Goal: Task Accomplishment & Management: Use online tool/utility

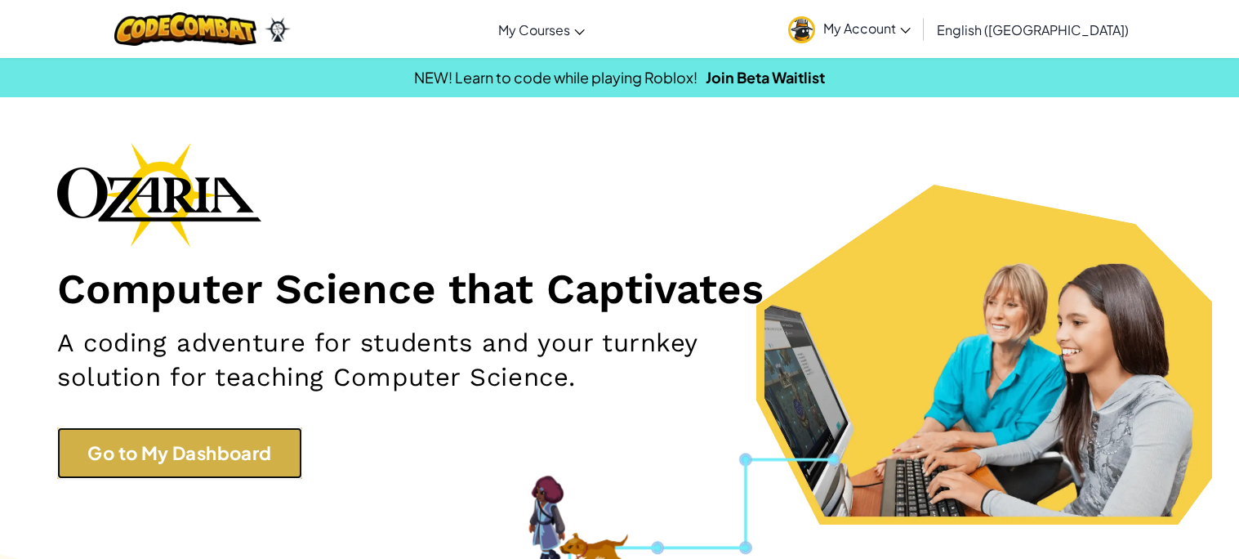
click at [185, 435] on link "Go to My Dashboard" at bounding box center [179, 452] width 245 height 51
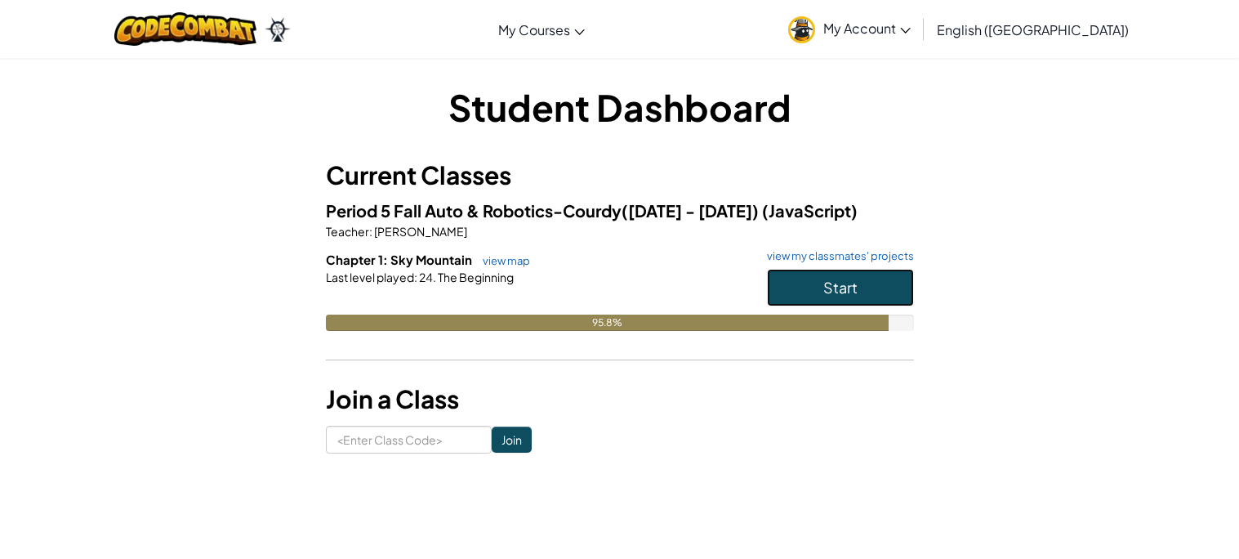
click at [862, 280] on button "Start" at bounding box center [840, 288] width 147 height 38
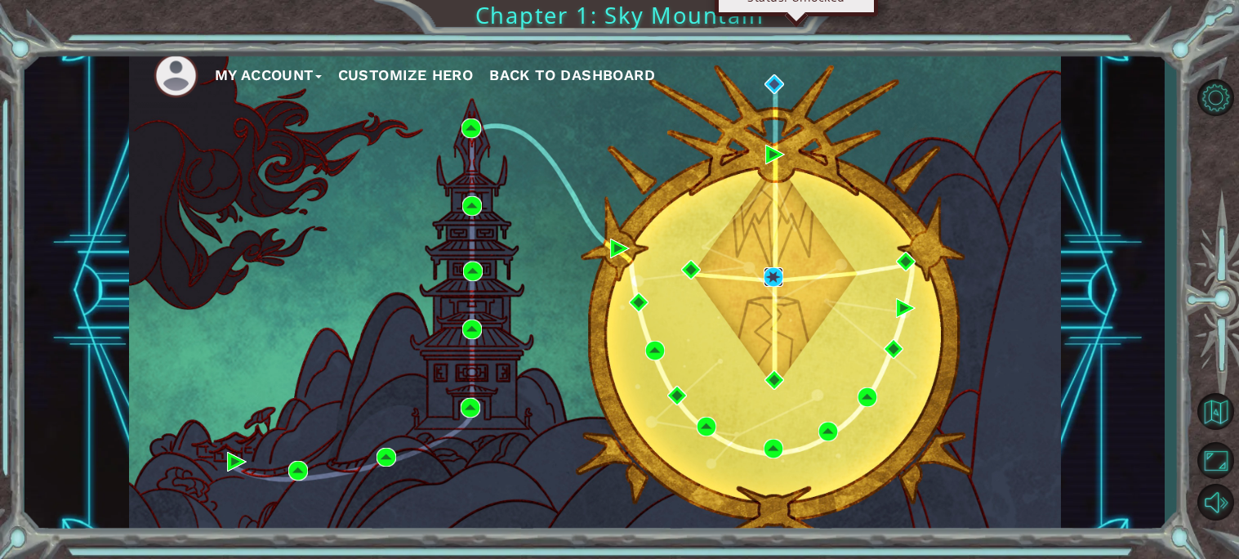
click at [770, 273] on img at bounding box center [774, 277] width 20 height 20
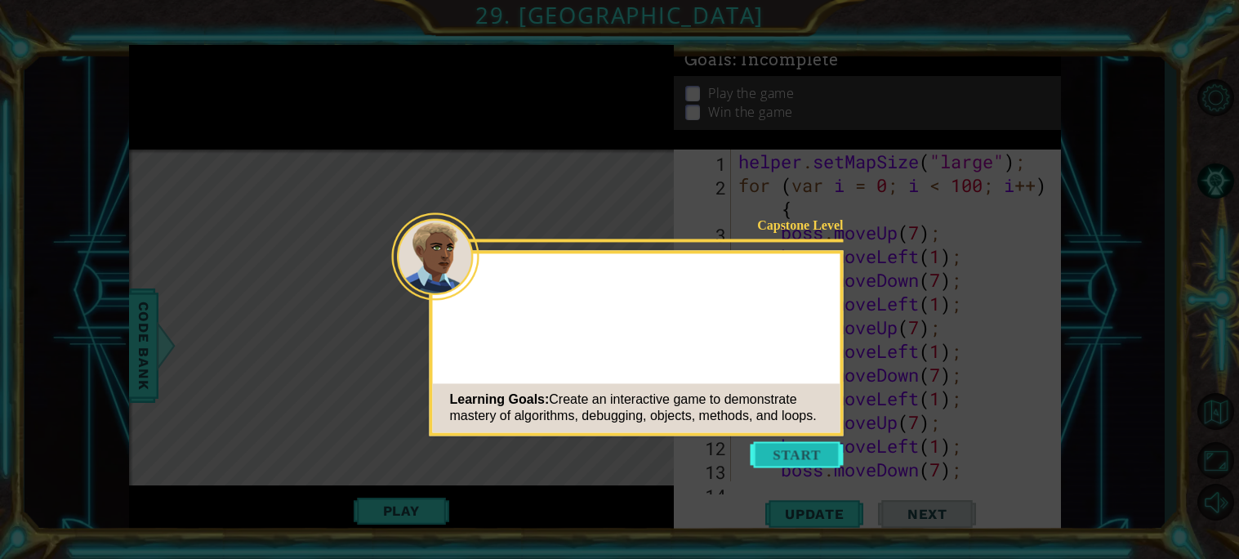
click at [812, 460] on button "Start" at bounding box center [797, 454] width 93 height 26
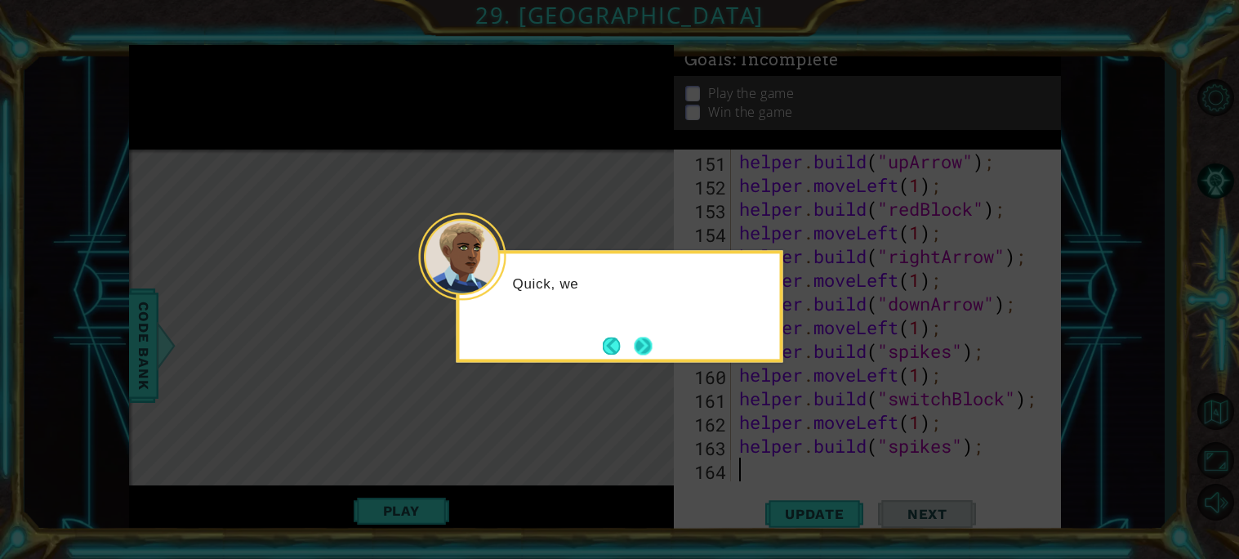
scroll to position [3600, 0]
click at [643, 339] on button "Next" at bounding box center [643, 345] width 19 height 19
click at [640, 344] on button "Next" at bounding box center [643, 345] width 19 height 19
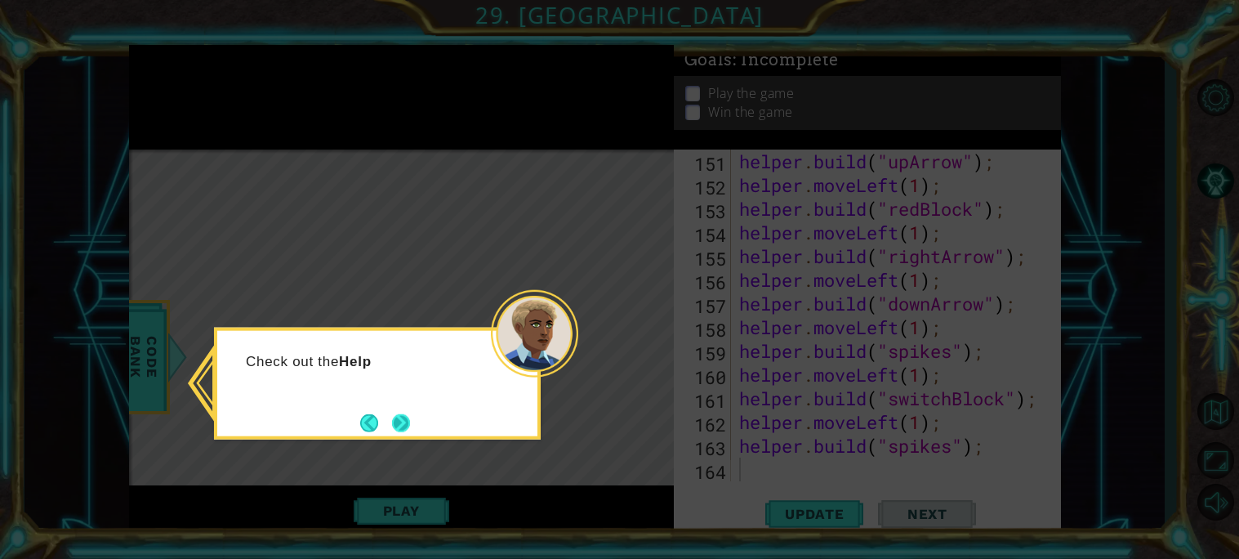
click at [408, 426] on button "Next" at bounding box center [401, 423] width 20 height 20
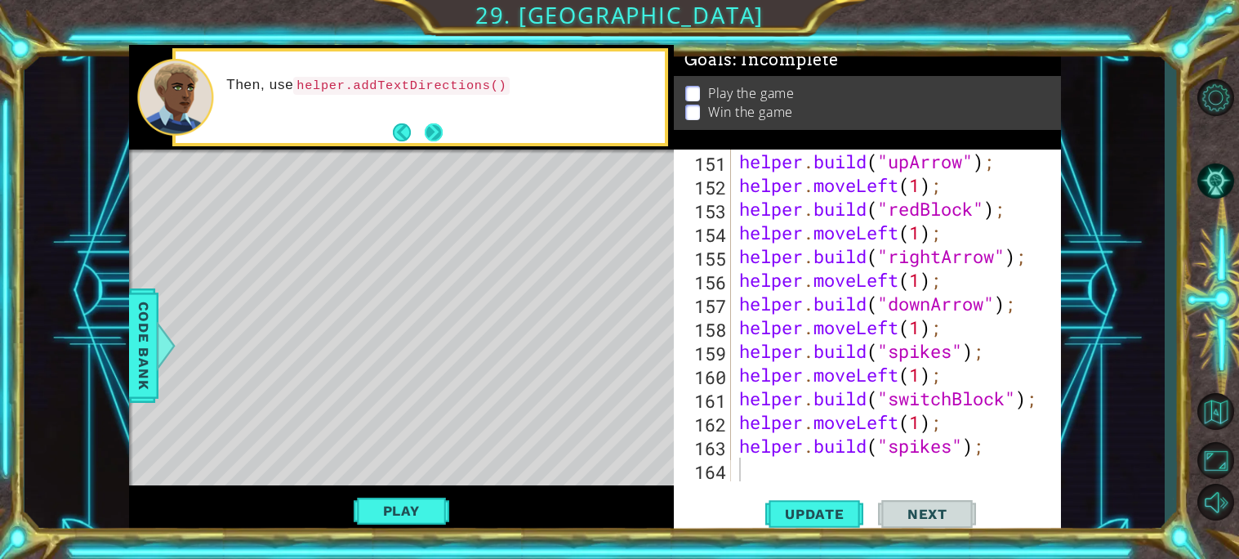
click at [432, 139] on button "Next" at bounding box center [434, 132] width 20 height 20
click at [427, 133] on button "Next" at bounding box center [433, 132] width 29 height 29
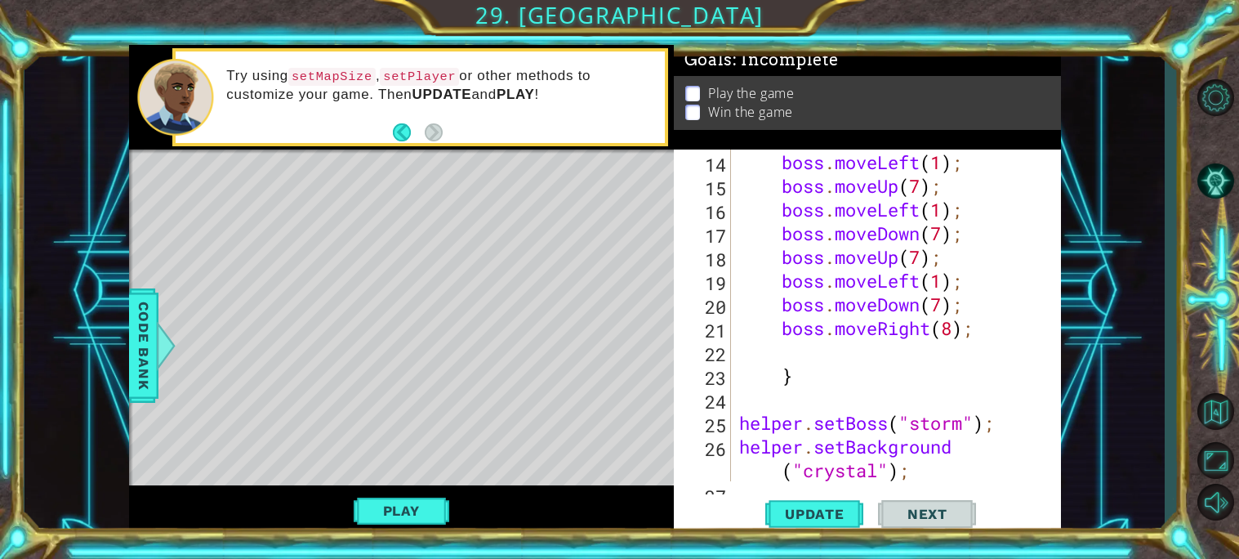
scroll to position [331, 0]
click at [815, 343] on div "boss . moveDown ( 7 ) ; boss . moveLeft ( 1 ) ; boss . moveUp ( 7 ) ; boss . mo…" at bounding box center [900, 328] width 329 height 403
click at [811, 524] on button "Update" at bounding box center [814, 513] width 98 height 38
click at [421, 524] on button "Play" at bounding box center [402, 510] width 96 height 31
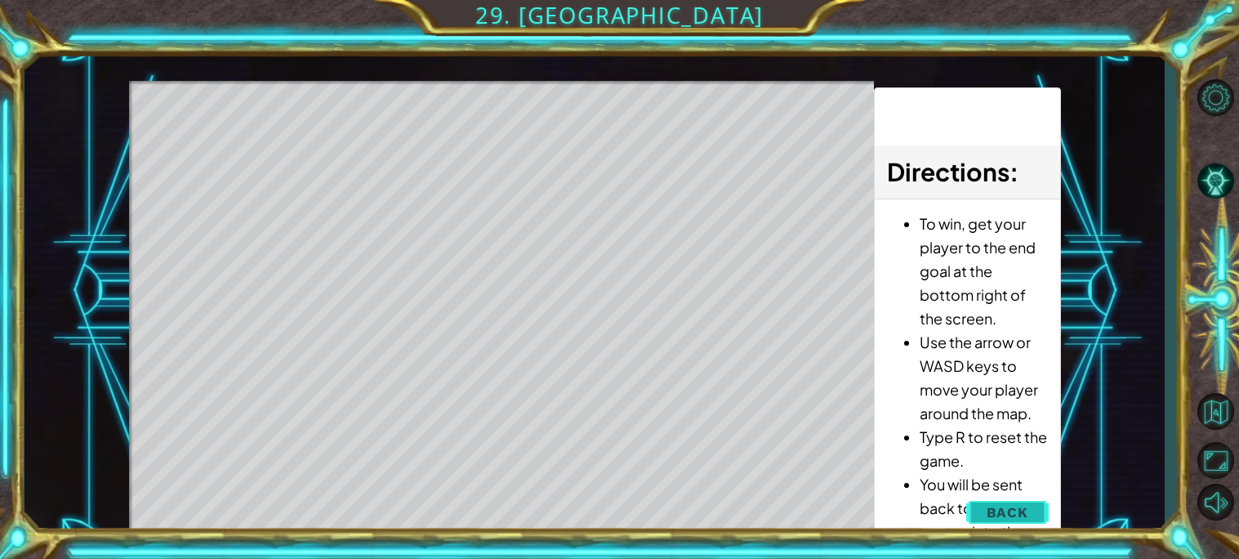
click at [999, 518] on span "Back" at bounding box center [1008, 512] width 42 height 16
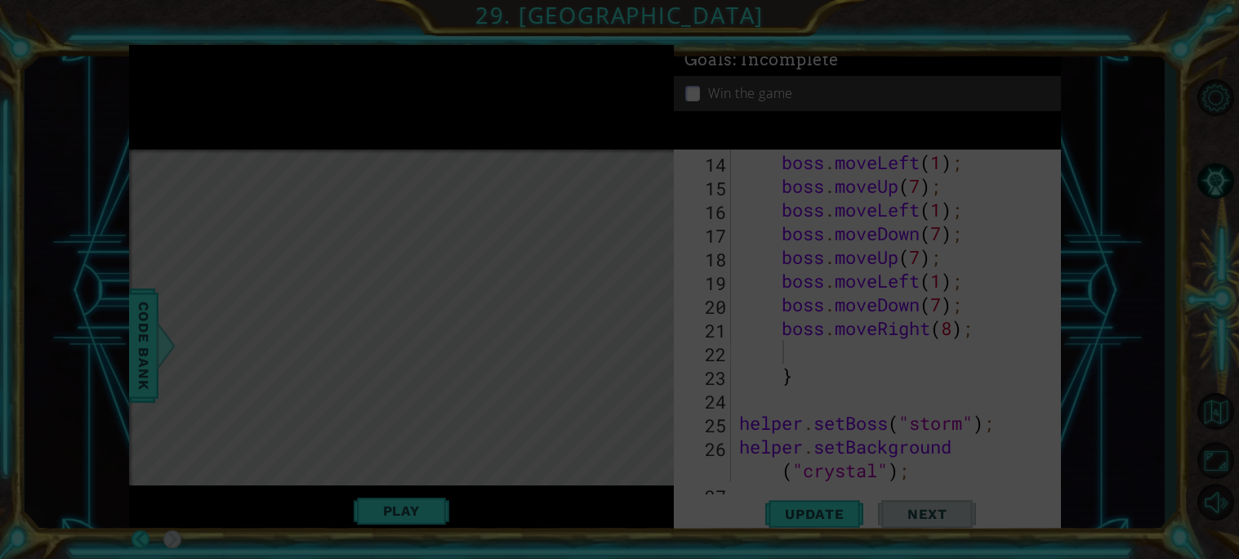
click at [882, 260] on icon at bounding box center [619, 279] width 1239 height 559
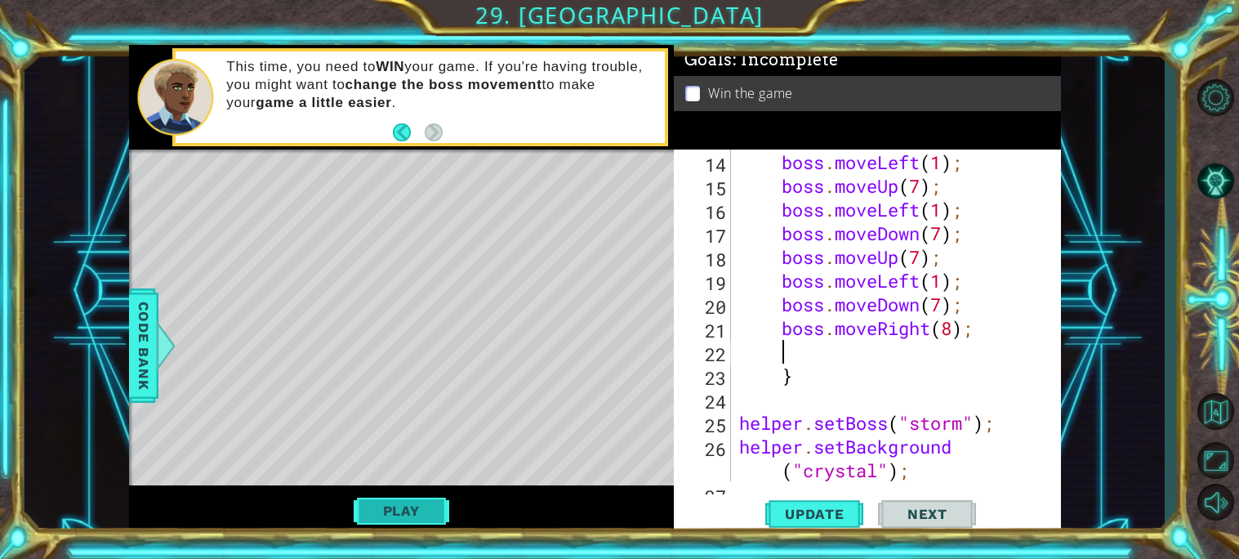
click at [396, 498] on button "Play" at bounding box center [402, 510] width 96 height 31
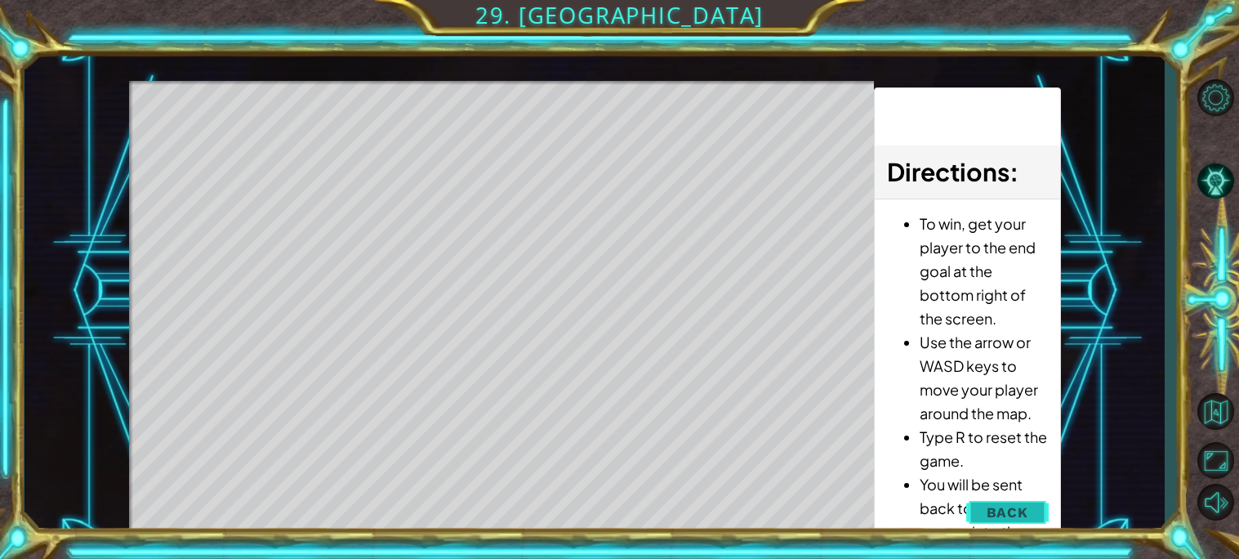
click at [1011, 520] on button "Back" at bounding box center [1007, 512] width 83 height 33
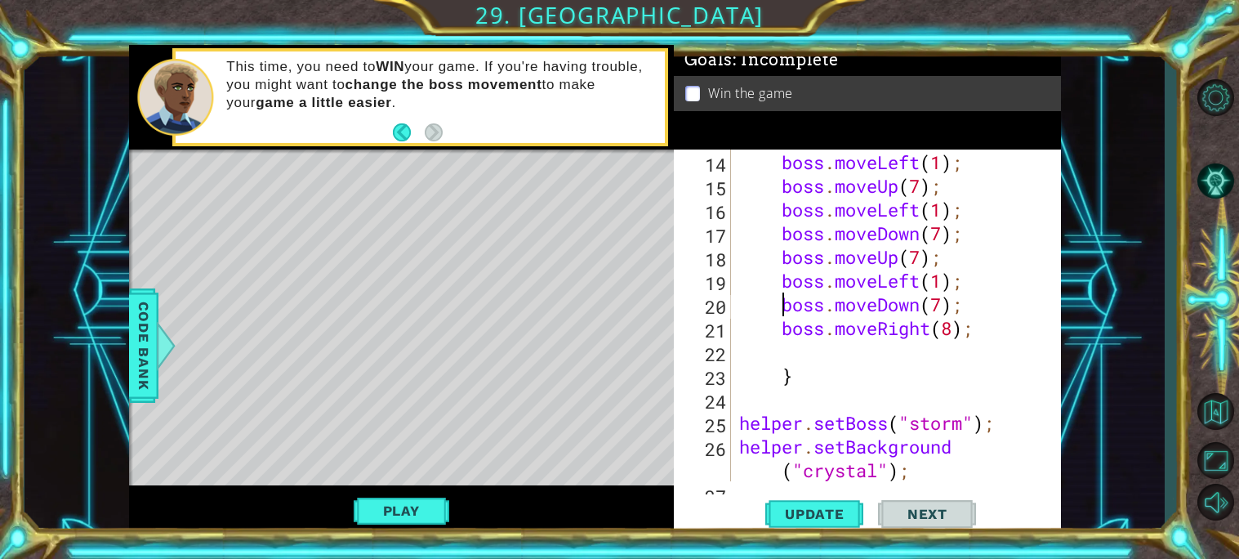
click at [783, 307] on div "boss . moveDown ( 7 ) ; boss . moveLeft ( 1 ) ; boss . moveUp ( 7 ) ; boss . mo…" at bounding box center [900, 328] width 329 height 403
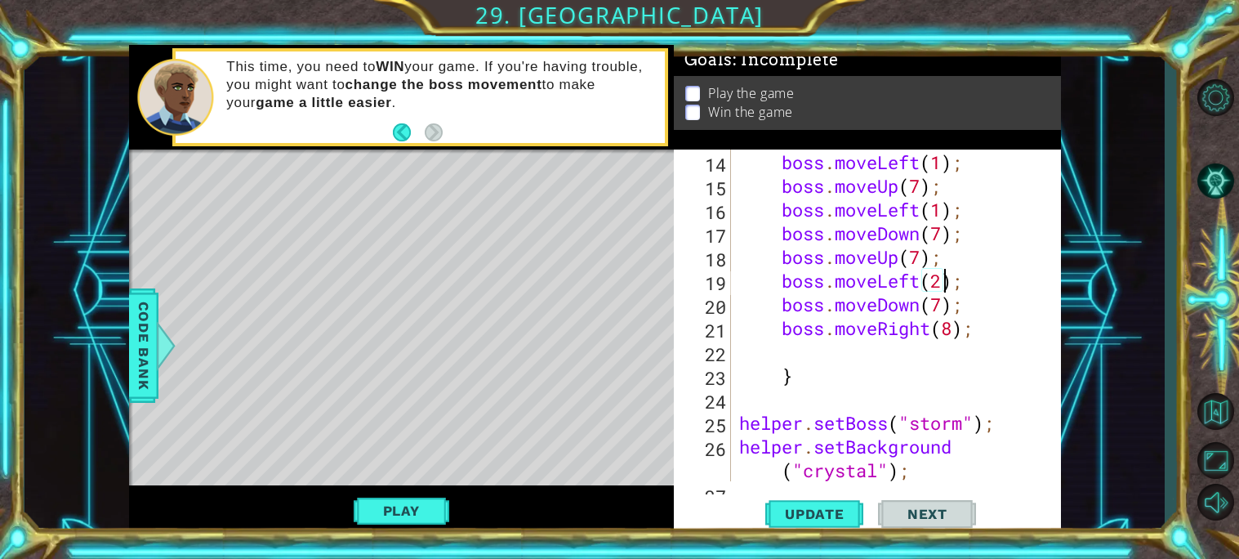
scroll to position [0, 9]
click at [788, 514] on span "Update" at bounding box center [815, 514] width 92 height 16
click at [381, 521] on button "Play" at bounding box center [402, 510] width 96 height 31
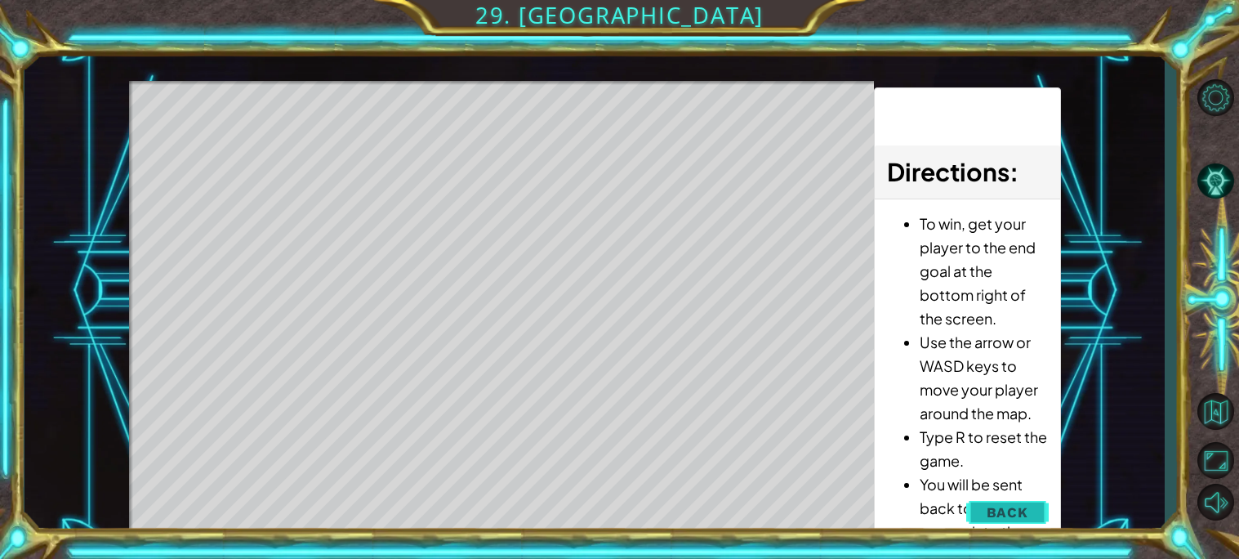
click at [1020, 499] on button "Back" at bounding box center [1007, 512] width 83 height 33
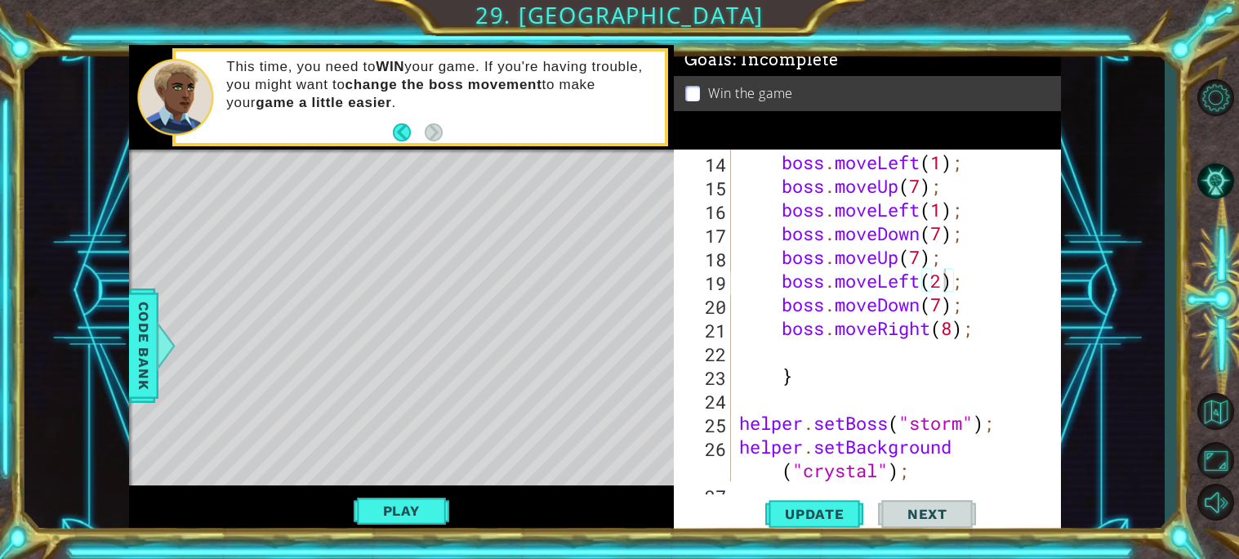
scroll to position [0, 7]
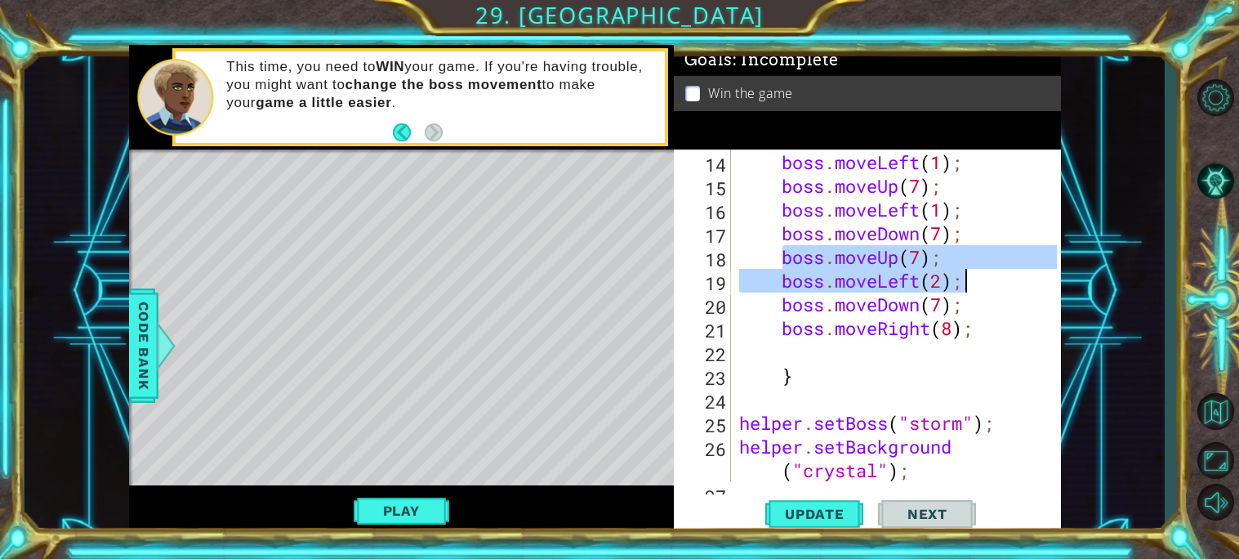
drag, startPoint x: 778, startPoint y: 257, endPoint x: 979, endPoint y: 288, distance: 204.0
click at [979, 288] on div "boss . moveDown ( 7 ) ; boss . moveLeft ( 1 ) ; boss . moveUp ( 7 ) ; boss . mo…" at bounding box center [900, 328] width 329 height 403
type textarea "boss.moveUp(7); boss.moveLeft(2);"
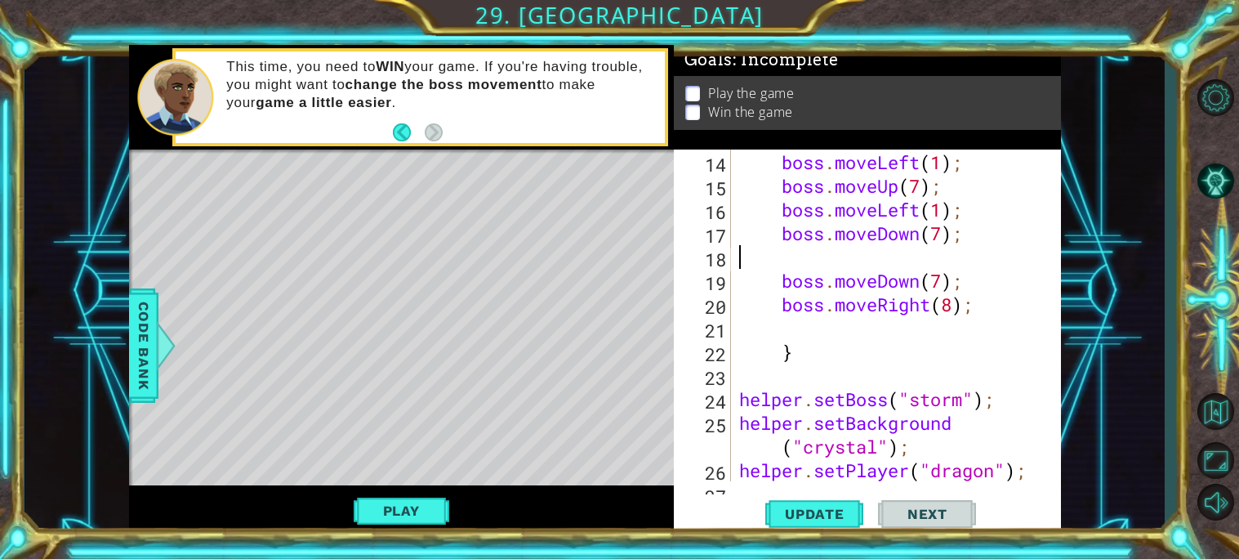
scroll to position [0, 0]
type textarea "boss.moveDown(7);"
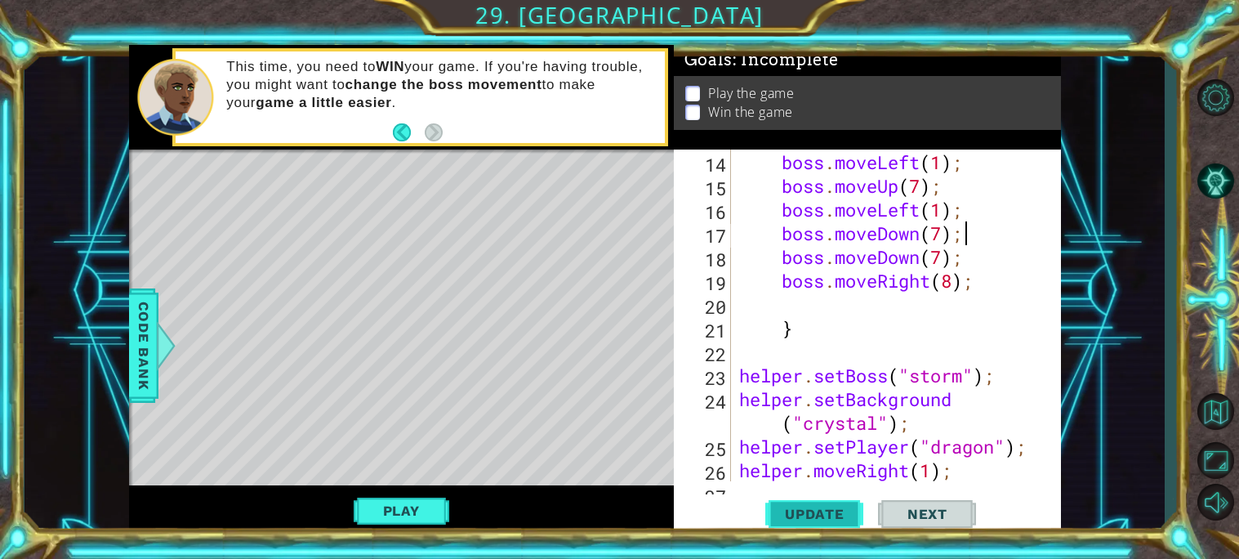
click at [823, 511] on span "Update" at bounding box center [815, 514] width 92 height 16
click at [376, 498] on button "Play" at bounding box center [402, 510] width 96 height 31
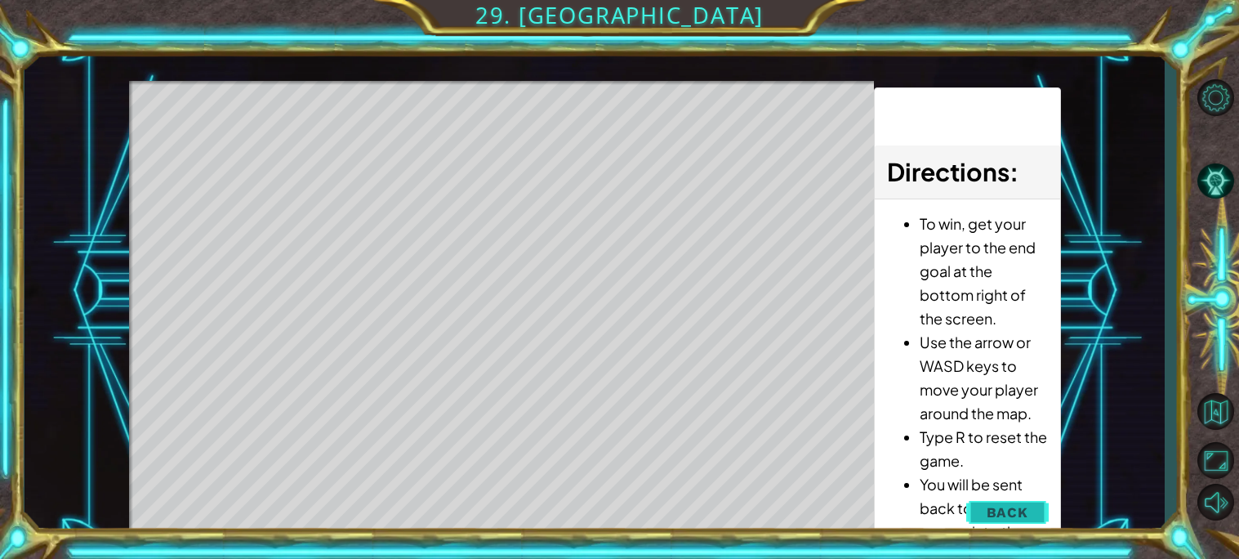
click at [1009, 511] on span "Back" at bounding box center [1008, 512] width 42 height 16
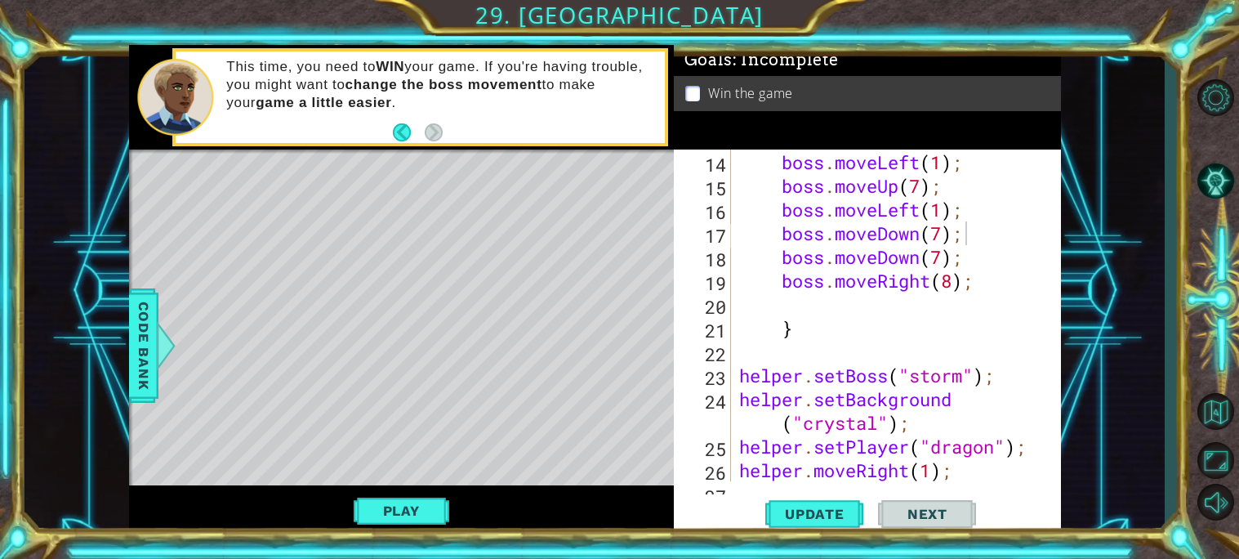
click at [771, 262] on div "boss . moveDown ( 7 ) ; boss . moveLeft ( 1 ) ; boss . moveUp ( 7 ) ; boss . mo…" at bounding box center [900, 316] width 329 height 379
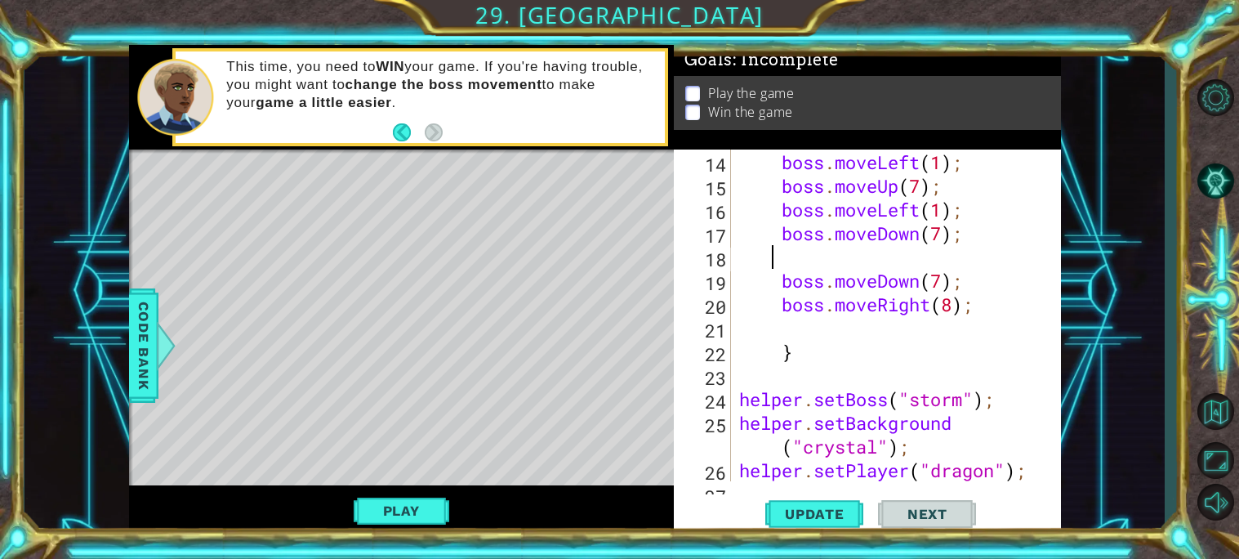
type textarea "boss.moveDown(7);"
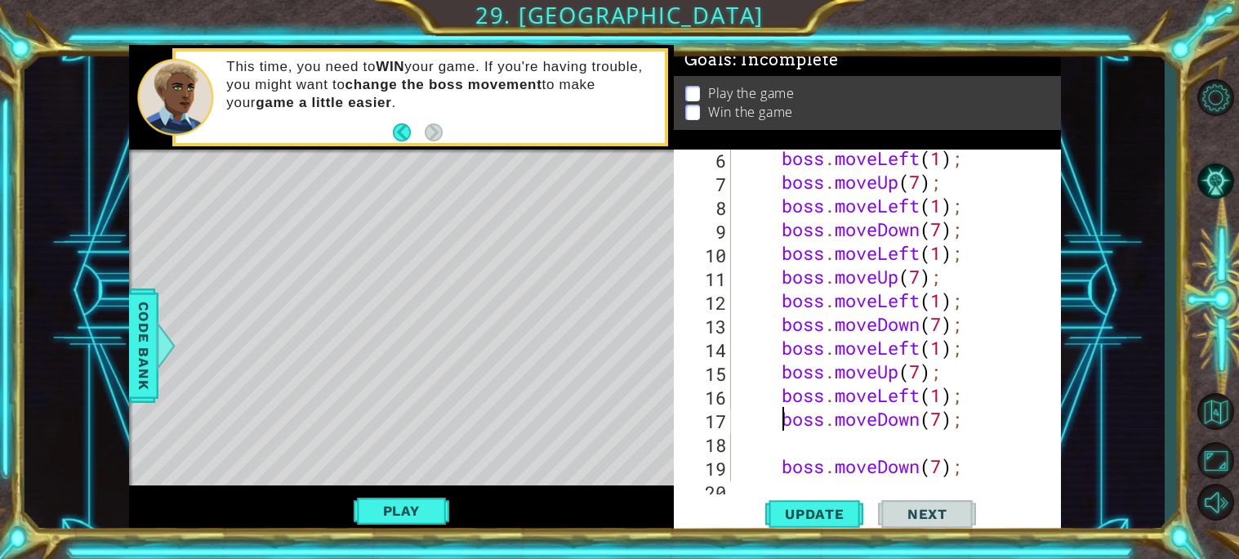
scroll to position [145, 0]
drag, startPoint x: 774, startPoint y: 430, endPoint x: 983, endPoint y: 421, distance: 209.3
click at [983, 421] on div "boss . moveLeft ( 1 ) ; boss . moveUp ( 7 ) ; boss . moveLeft ( 1 ) ; boss . mo…" at bounding box center [900, 335] width 329 height 379
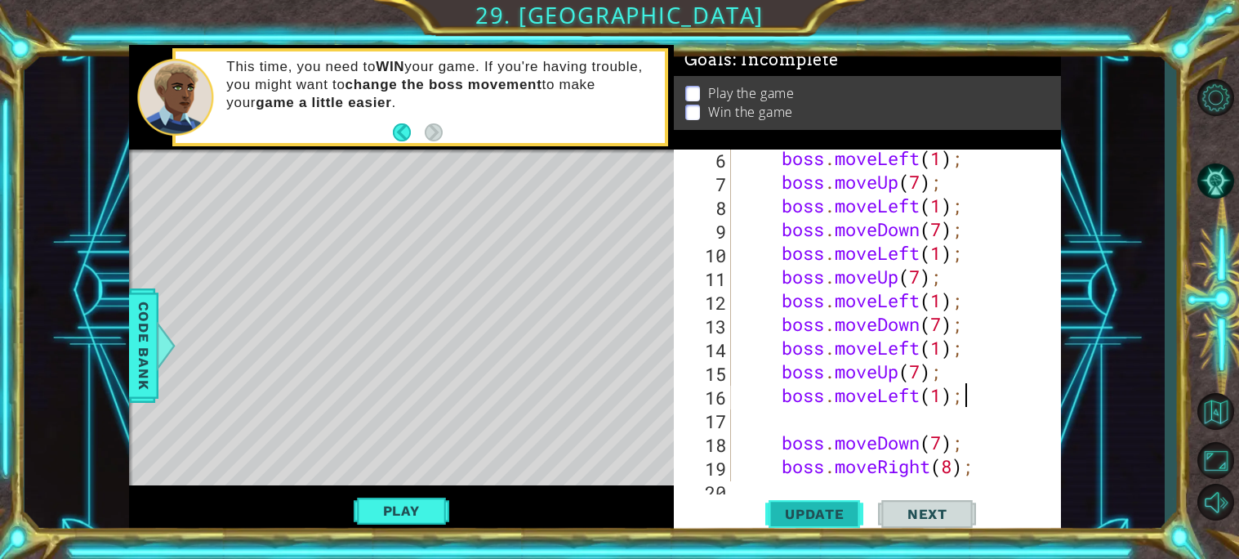
click at [808, 508] on span "Update" at bounding box center [815, 514] width 92 height 16
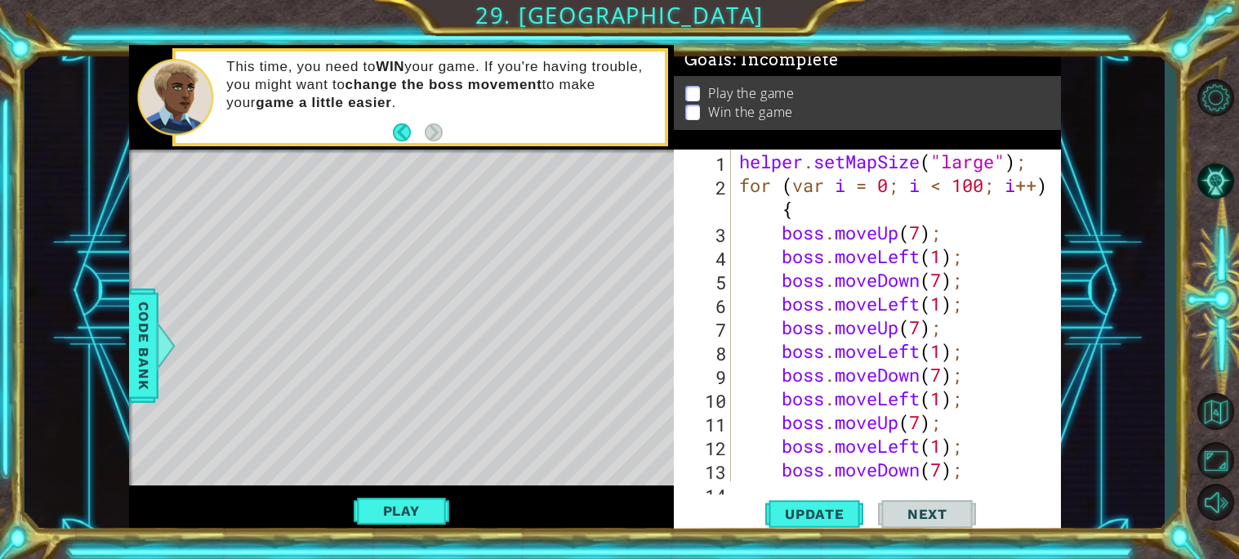
scroll to position [0, 0]
click at [775, 242] on div "helper . setMapSize ( "large" ) ; for ( var i = 0 ; i < 100 ; i ++ ) { boss . m…" at bounding box center [900, 338] width 329 height 379
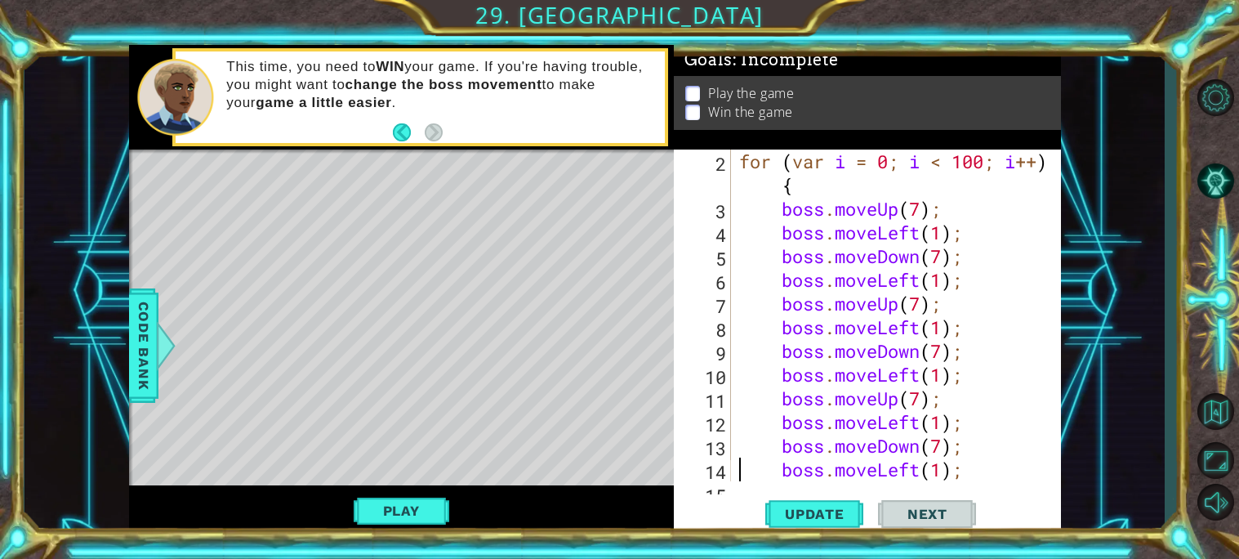
scroll to position [23, 0]
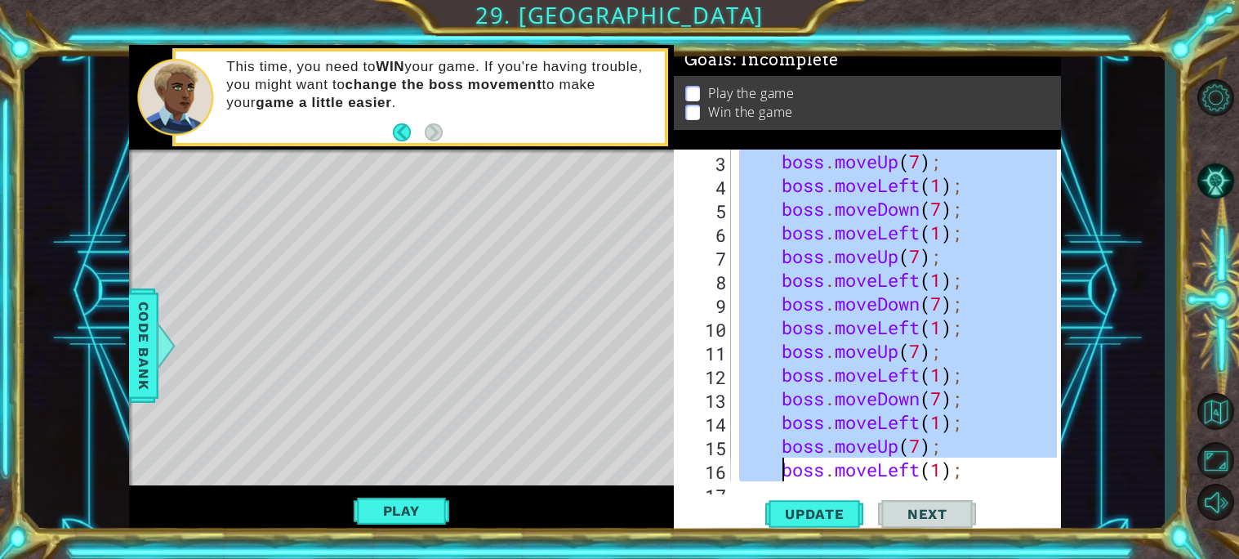
type textarea "boss.moveLeft(1);"
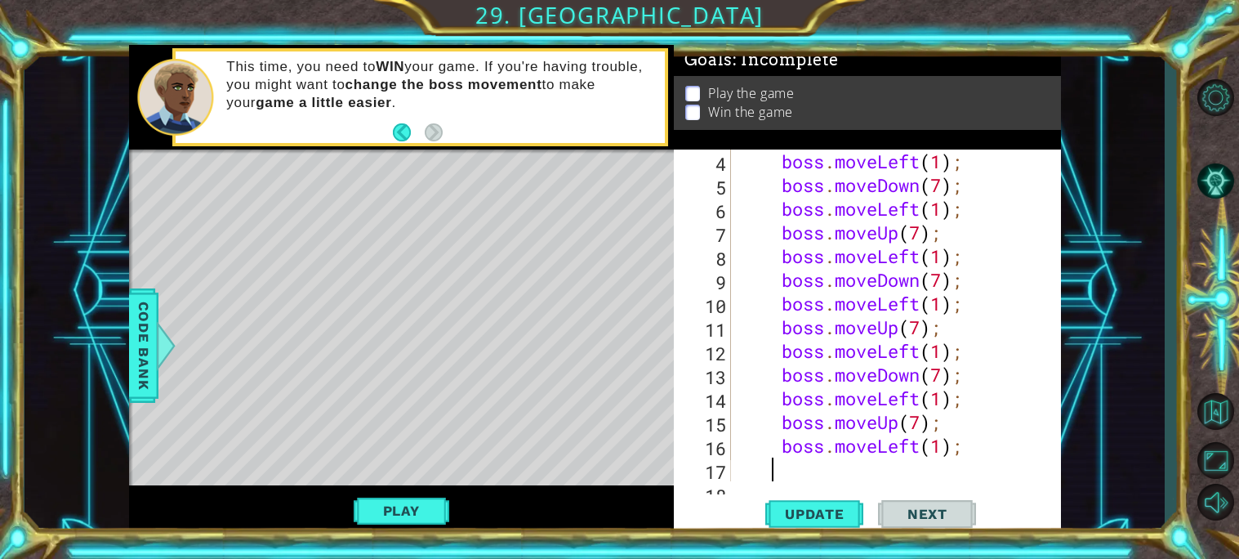
type textarea "boss.moveDown(7);"
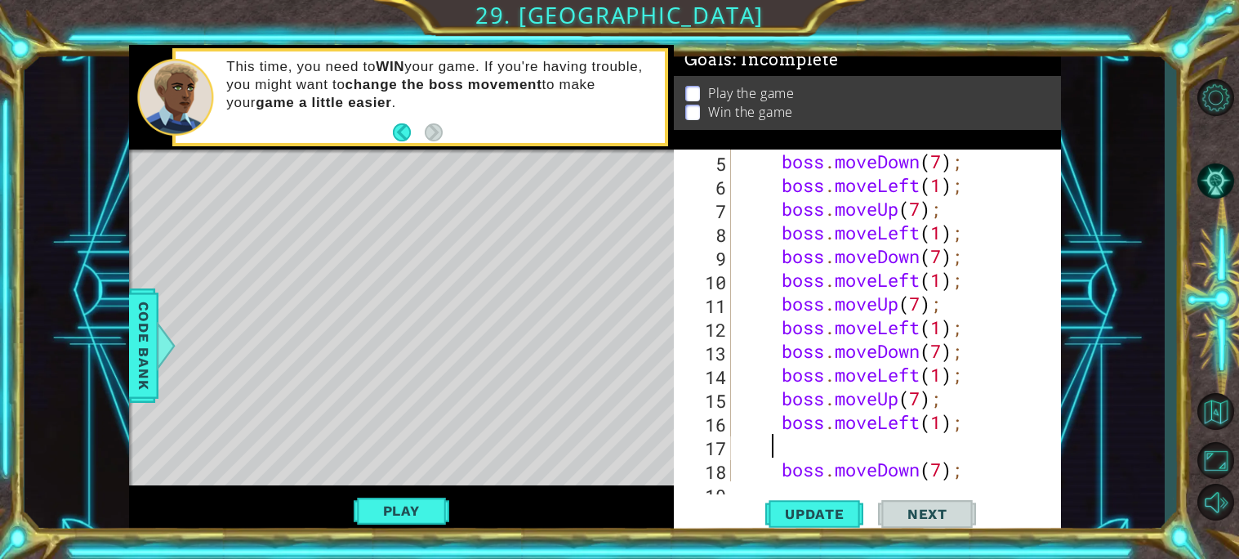
type textarea "boss.moveDown(7);"
type textarea "boss.moveLeft(1);"
paste textarea "Left(1"
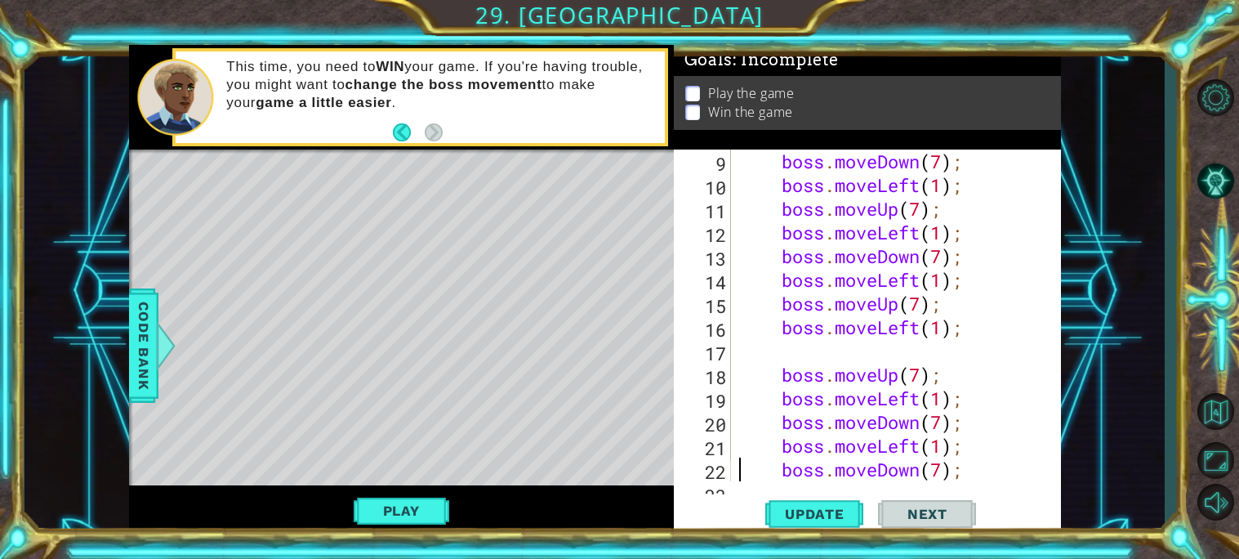
scroll to position [212, 0]
type textarea "boss.moveUp(7);"
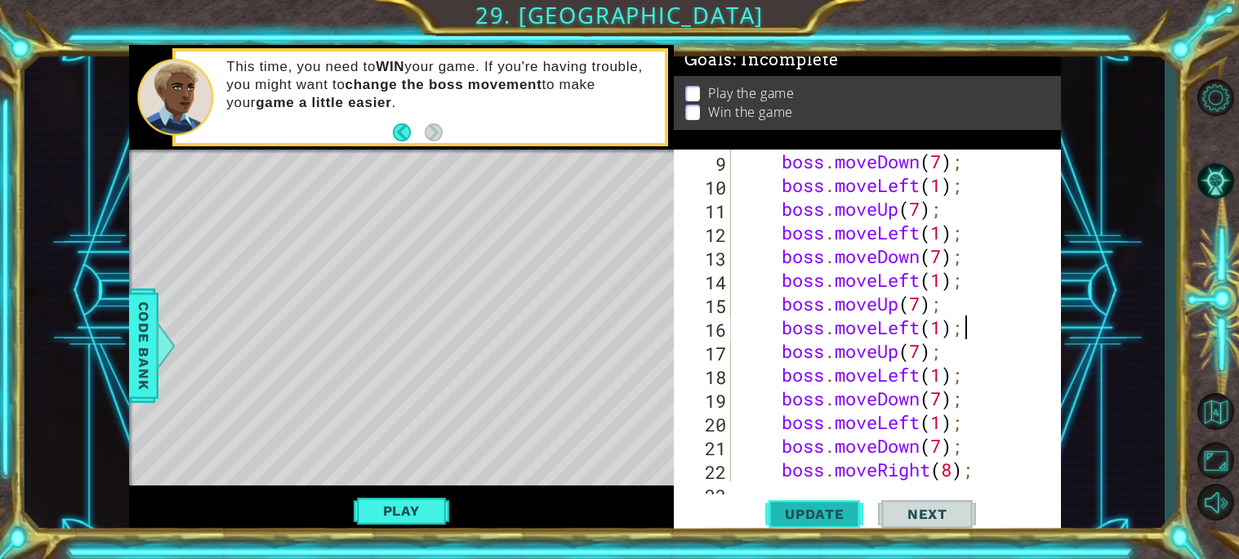
click at [796, 511] on span "Update" at bounding box center [815, 514] width 92 height 16
click at [411, 505] on button "Play" at bounding box center [402, 510] width 96 height 31
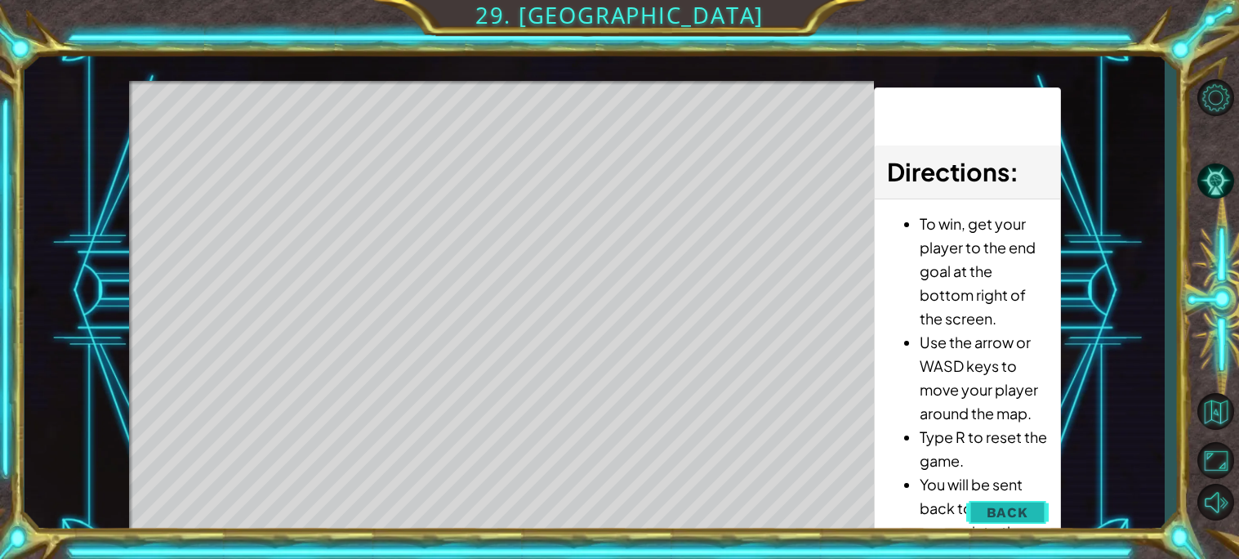
click at [999, 508] on span "Back" at bounding box center [1008, 512] width 42 height 16
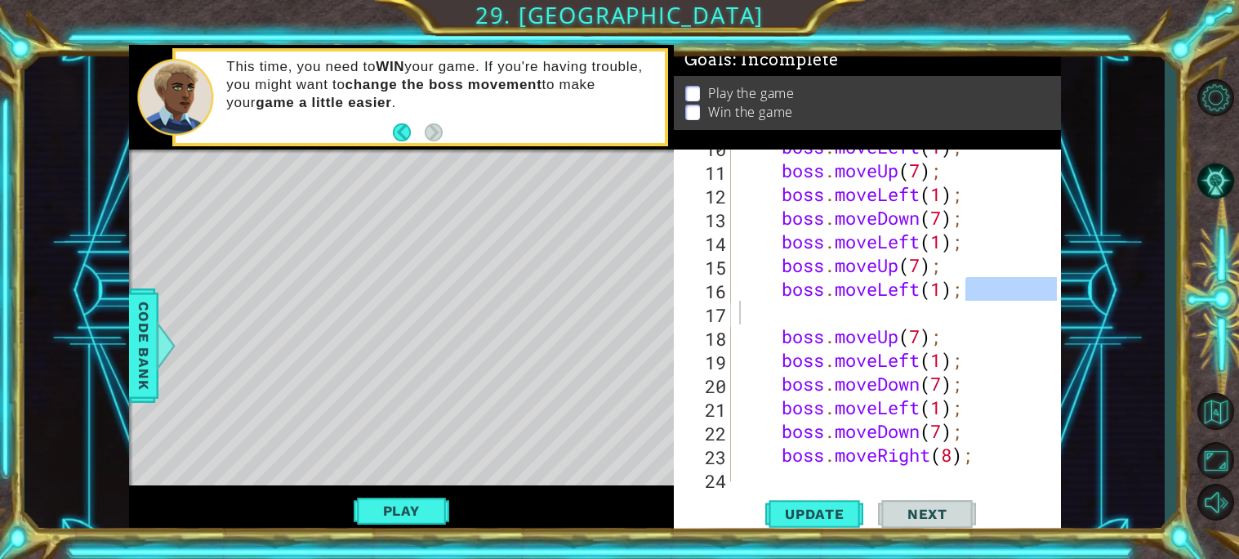
scroll to position [252, 0]
type textarea "boss.moveLeft(1);"
click at [794, 319] on div "boss . moveLeft ( 1 ) ; boss . moveUp ( 7 ) ; boss . moveLeft ( 1 ) ; boss . mo…" at bounding box center [896, 315] width 321 height 332
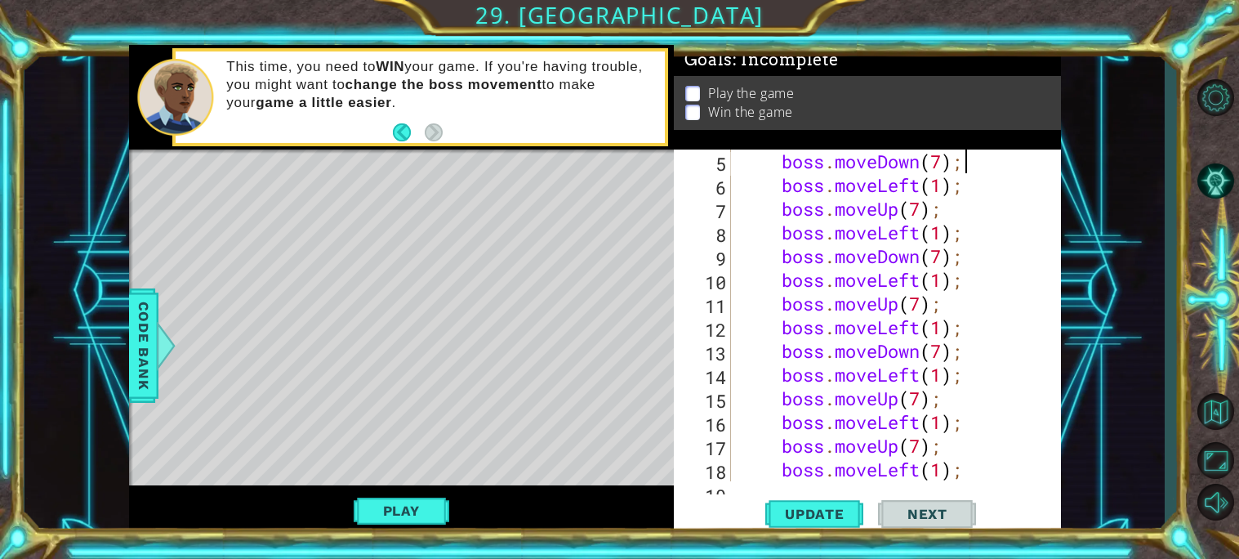
scroll to position [70, 0]
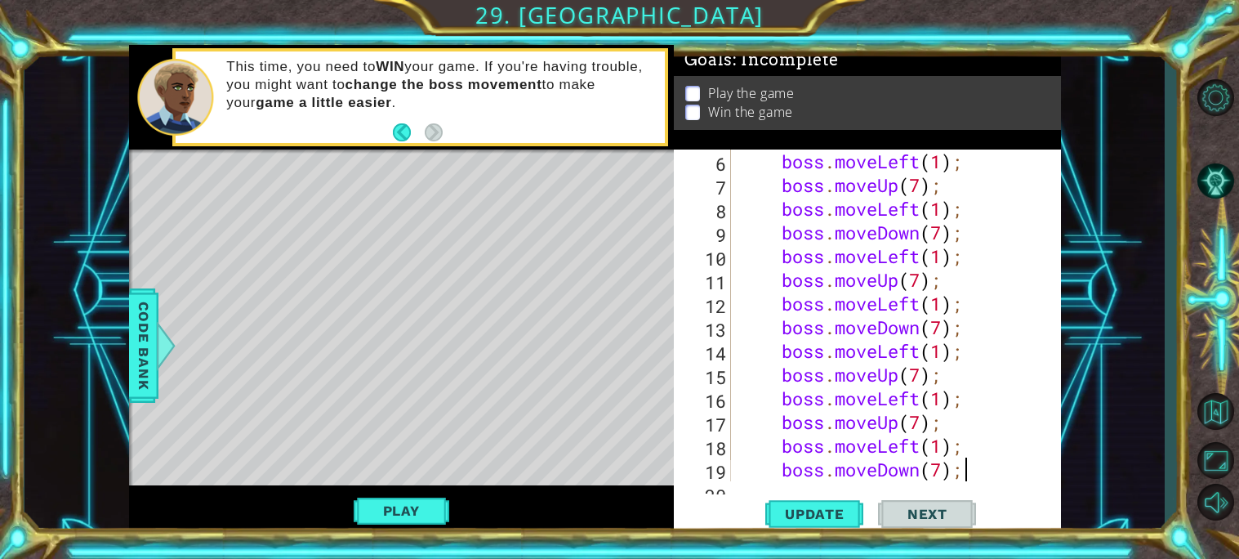
type textarea "boss.moveRight(8);"
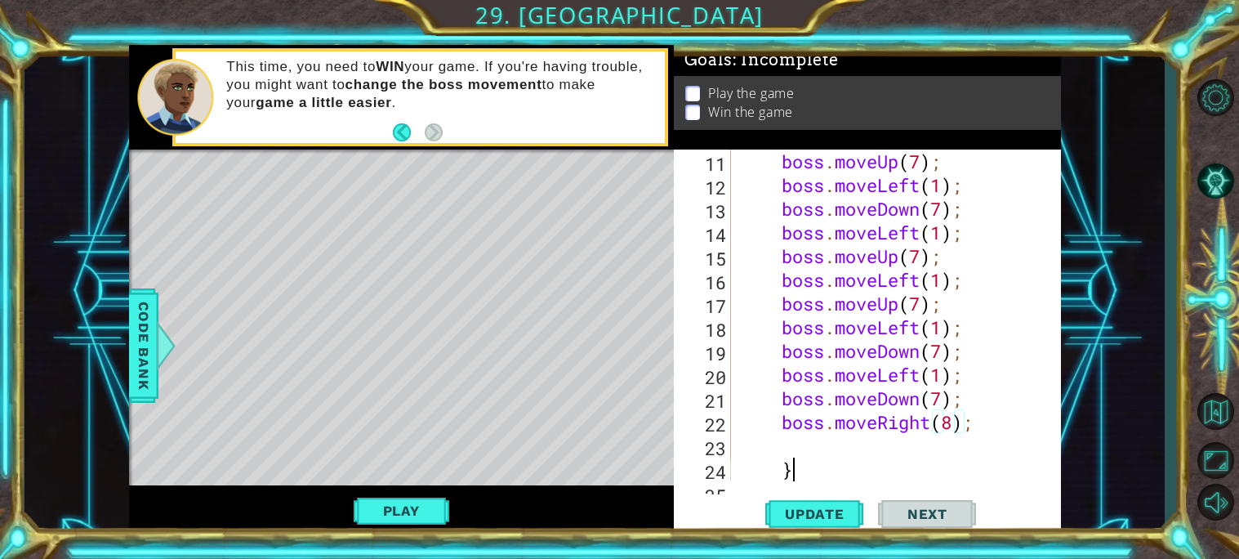
type textarea "}"
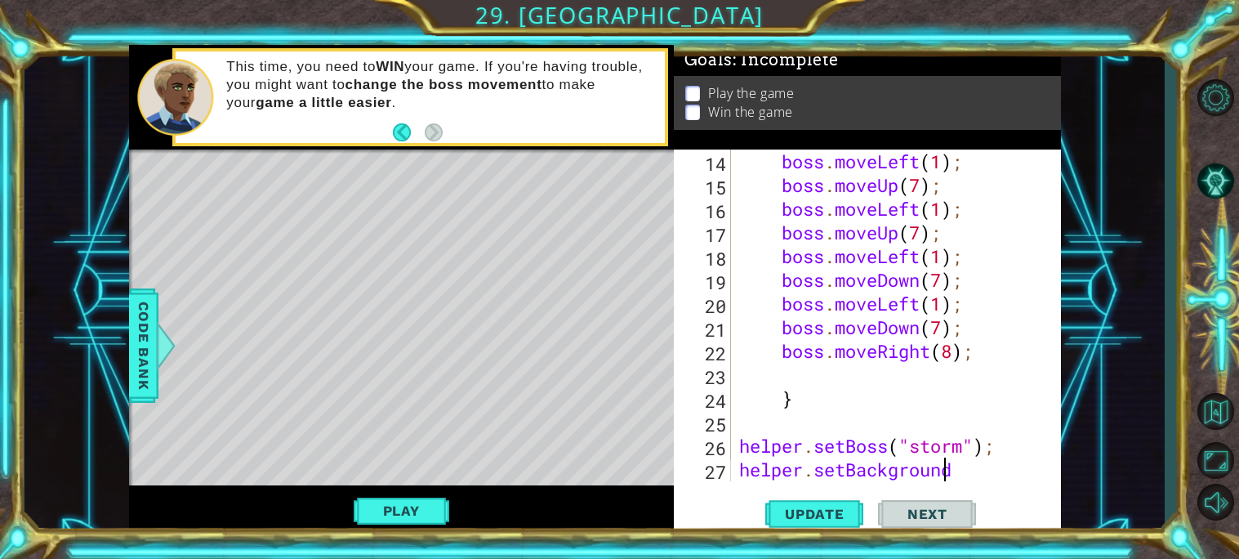
scroll to position [332, 0]
type textarea "helper.setBoss("storm");"
type textarea "}"
click at [823, 503] on button "Update" at bounding box center [814, 513] width 98 height 38
click at [387, 495] on button "Play" at bounding box center [402, 510] width 96 height 31
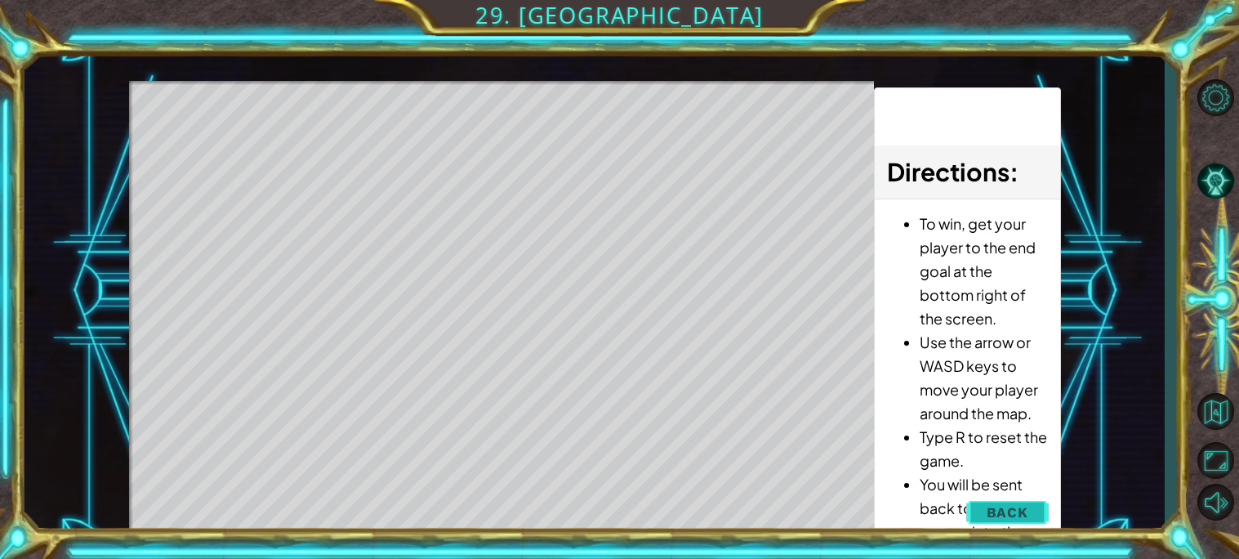
click at [978, 498] on button "Back" at bounding box center [1007, 512] width 83 height 33
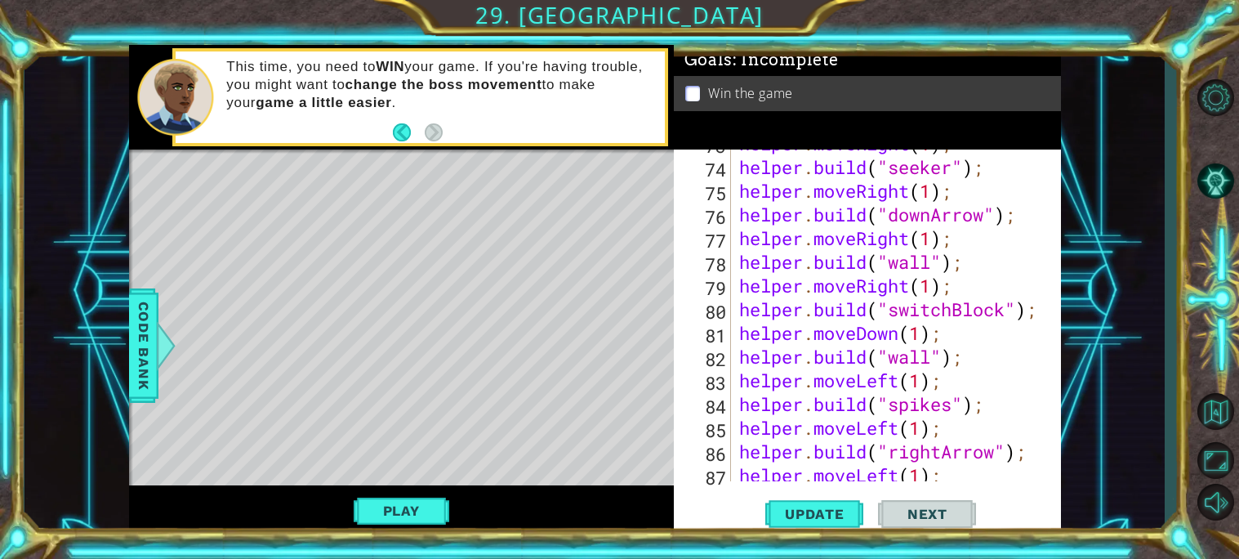
scroll to position [1770, 0]
click at [892, 407] on div "helper . moveRight ( 1 ) ; helper . build ( "seeker" ) ; helper . moveRight ( 1…" at bounding box center [900, 321] width 329 height 379
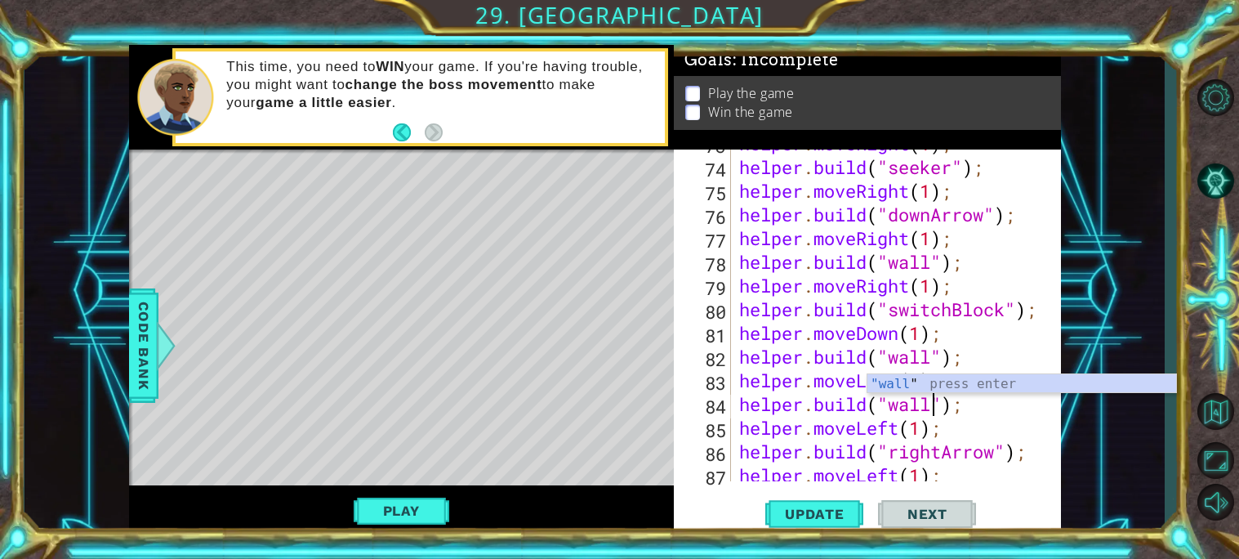
scroll to position [0, 9]
click at [814, 509] on span "Update" at bounding box center [815, 514] width 92 height 16
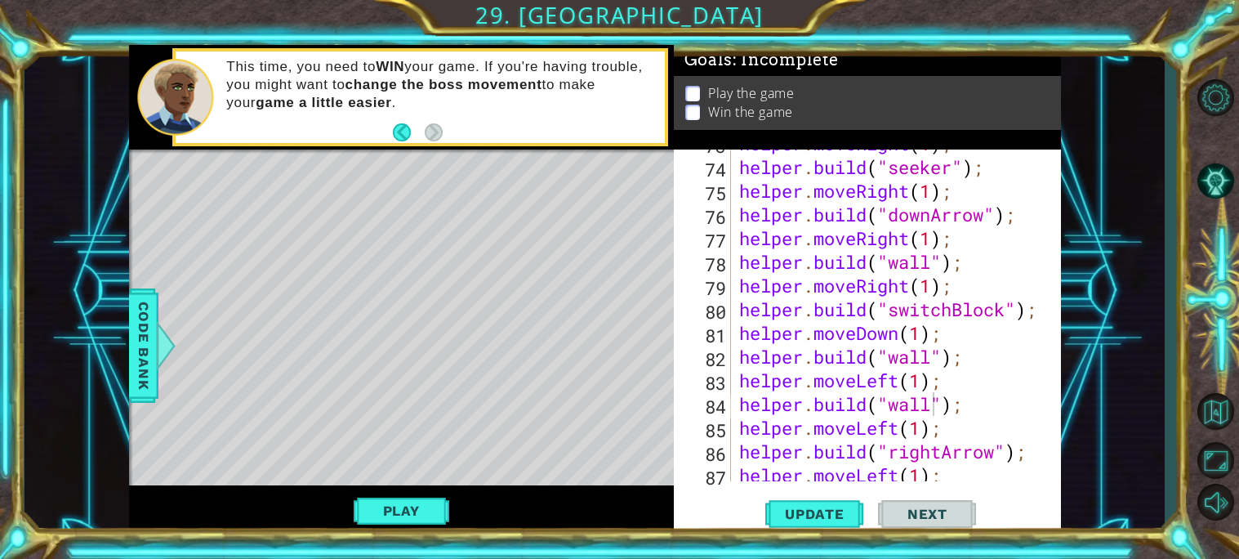
click at [420, 511] on button "Play" at bounding box center [402, 510] width 96 height 31
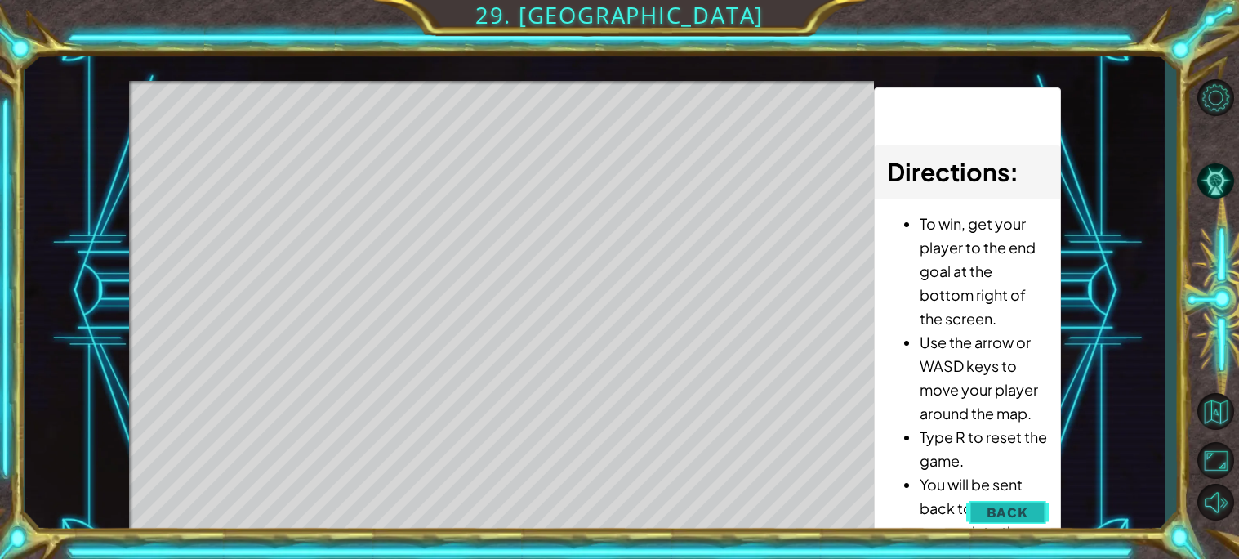
click at [1018, 521] on button "Back" at bounding box center [1007, 512] width 83 height 33
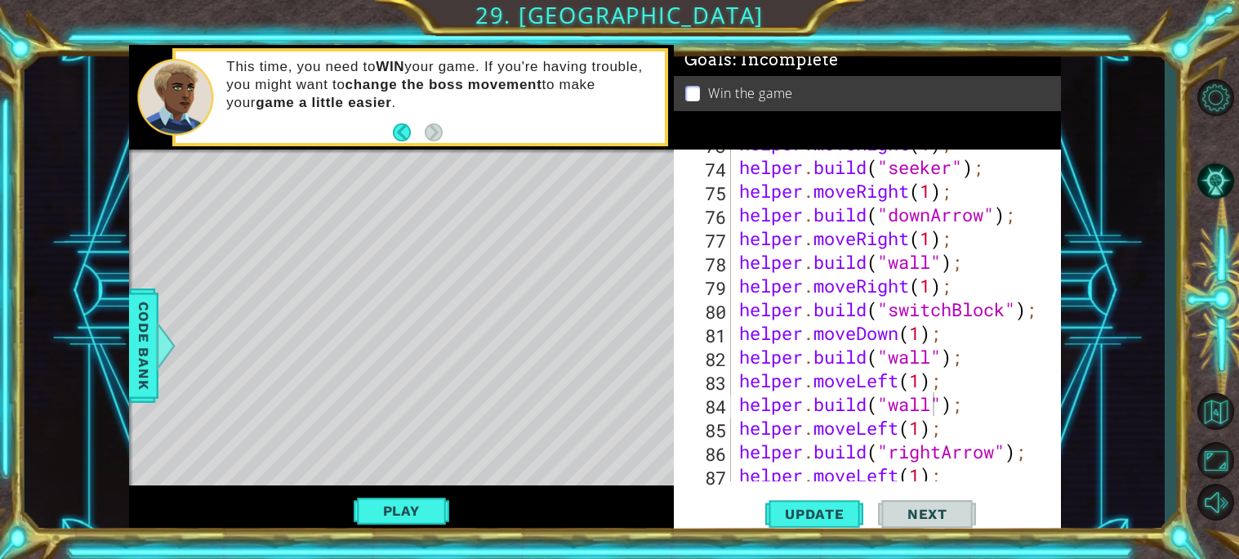
click at [933, 407] on div "helper . moveRight ( 1 ) ; helper . build ( "seeker" ) ; helper . moveRight ( 1…" at bounding box center [900, 321] width 329 height 379
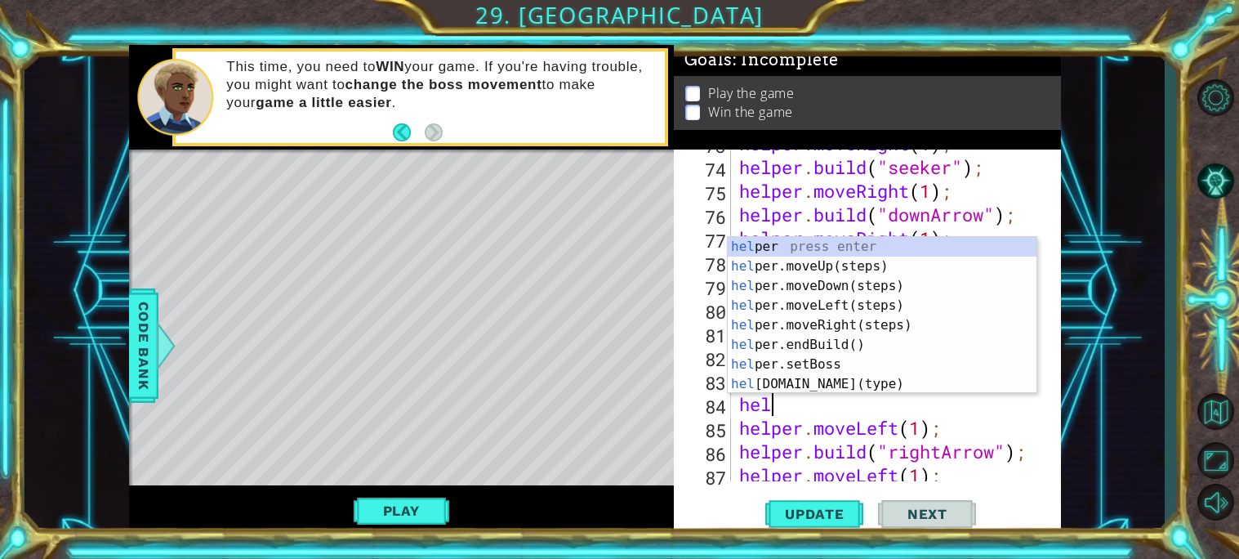
scroll to position [0, 0]
type textarea "h"
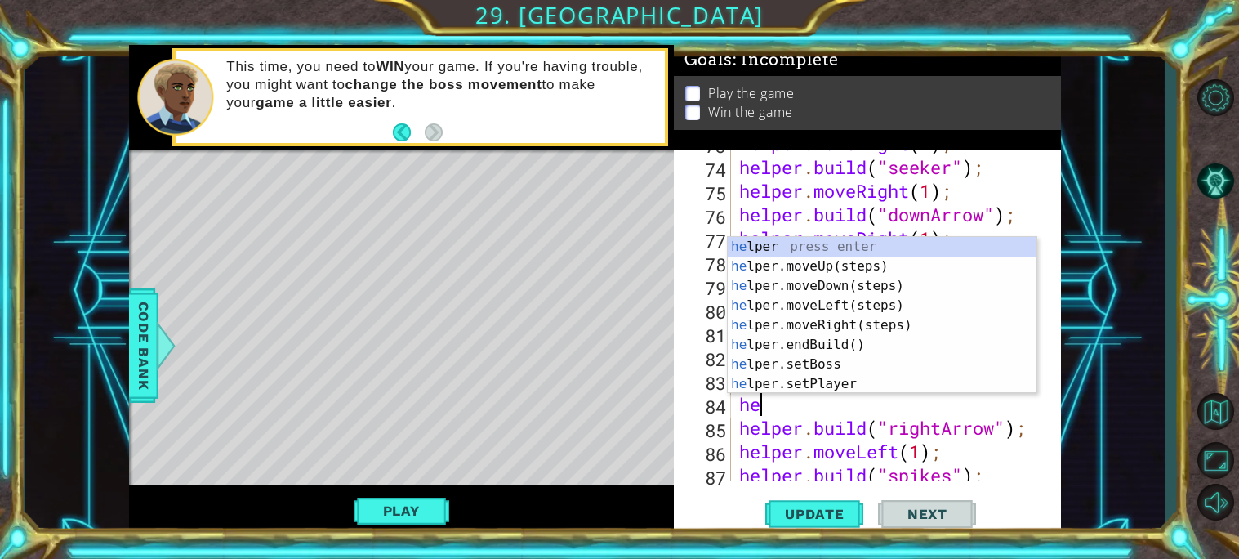
type textarea "h"
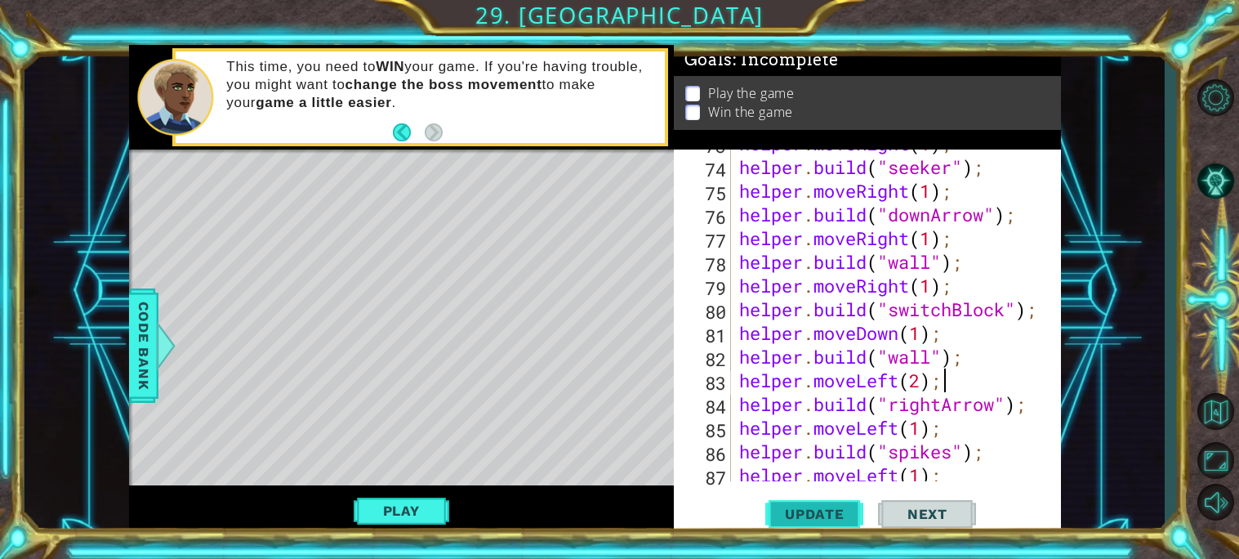
click at [797, 525] on button "Update" at bounding box center [814, 513] width 98 height 38
click at [391, 507] on button "Play" at bounding box center [402, 510] width 96 height 31
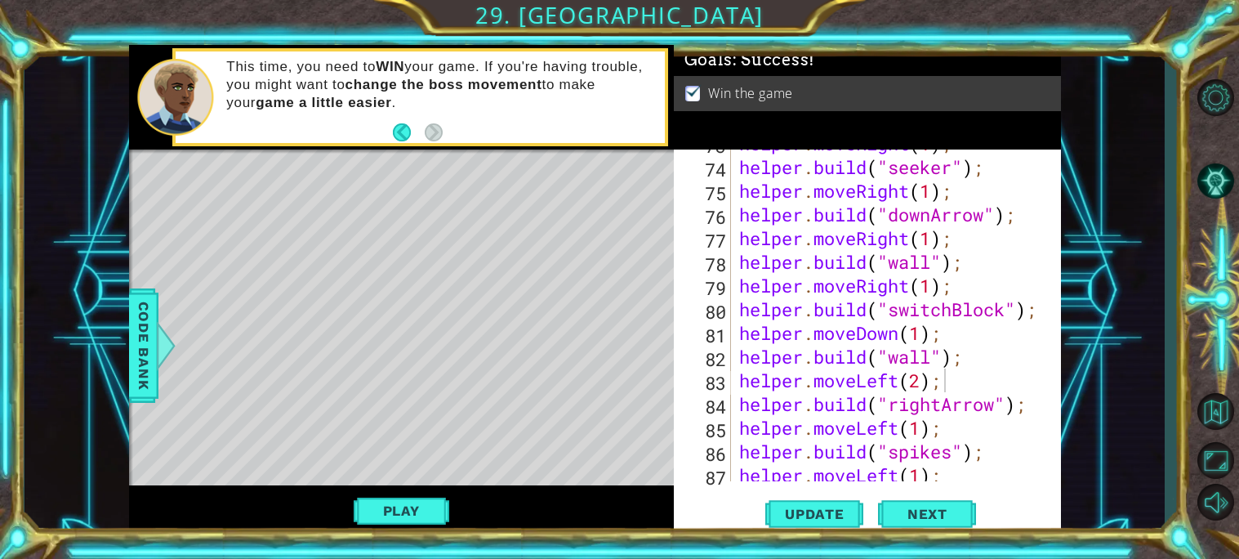
click at [921, 385] on div "helper . moveRight ( 1 ) ; helper . build ( "seeker" ) ; helper . moveRight ( 1…" at bounding box center [900, 321] width 329 height 379
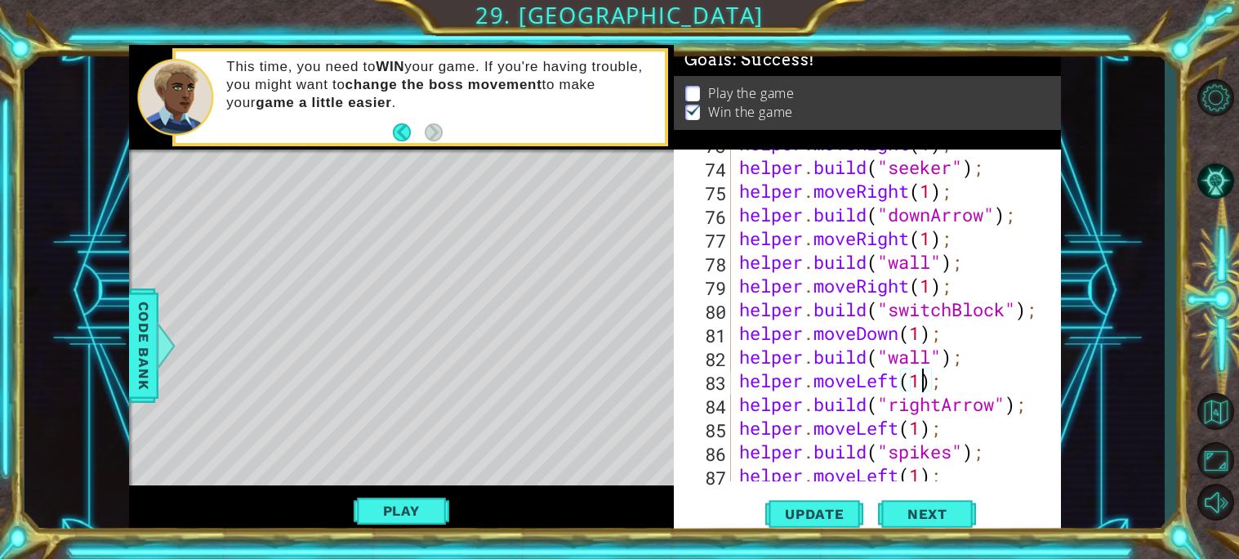
scroll to position [0, 7]
type textarea "helper.moveLeft(1);"
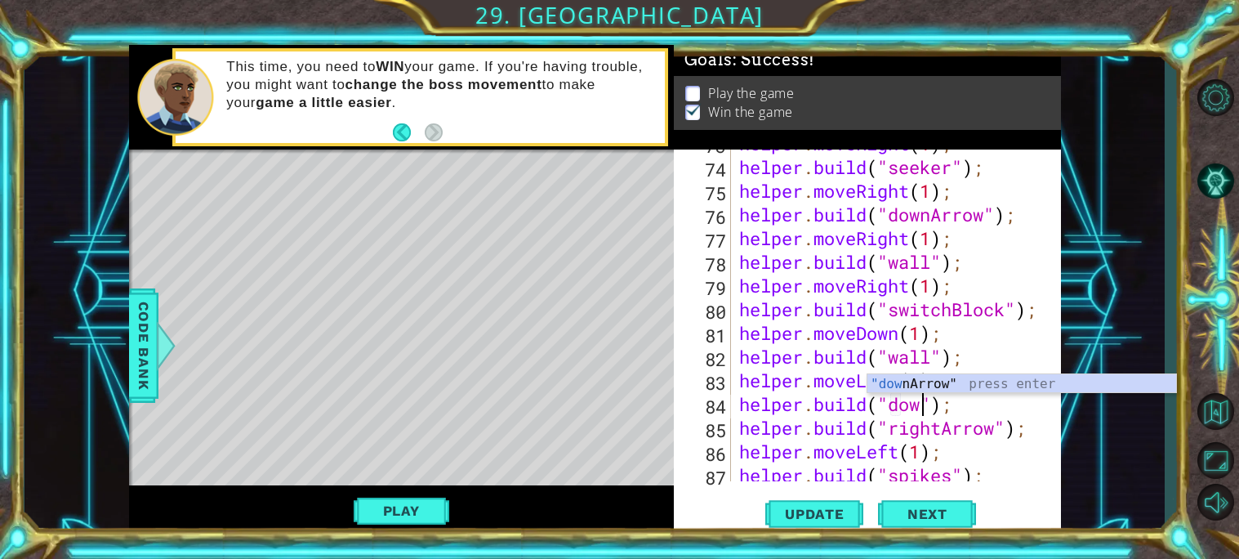
scroll to position [0, 9]
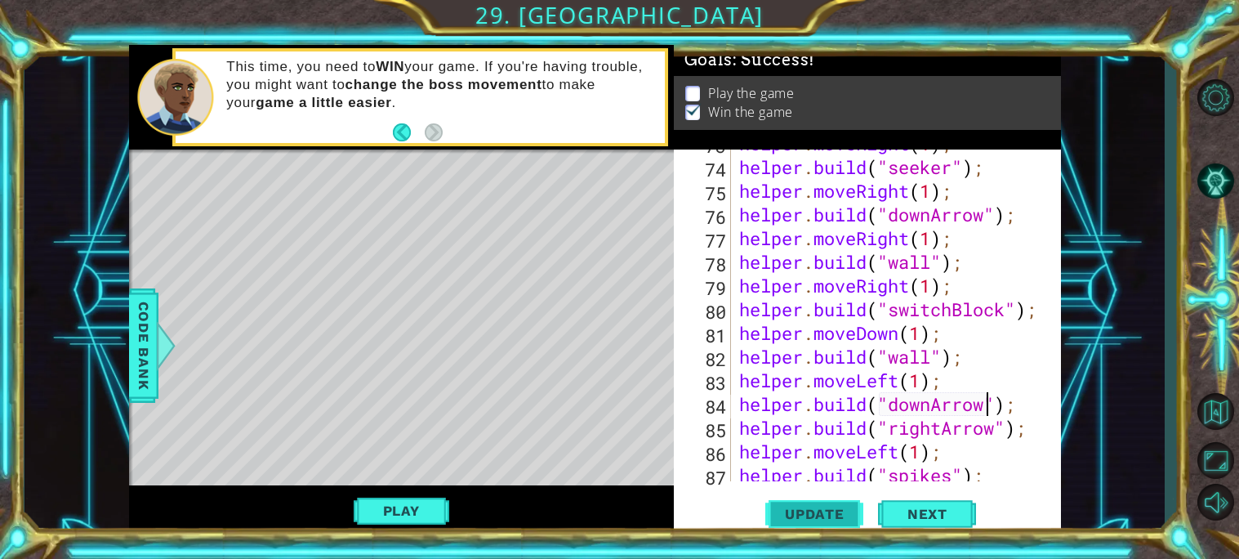
click at [783, 522] on button "Update" at bounding box center [814, 513] width 98 height 38
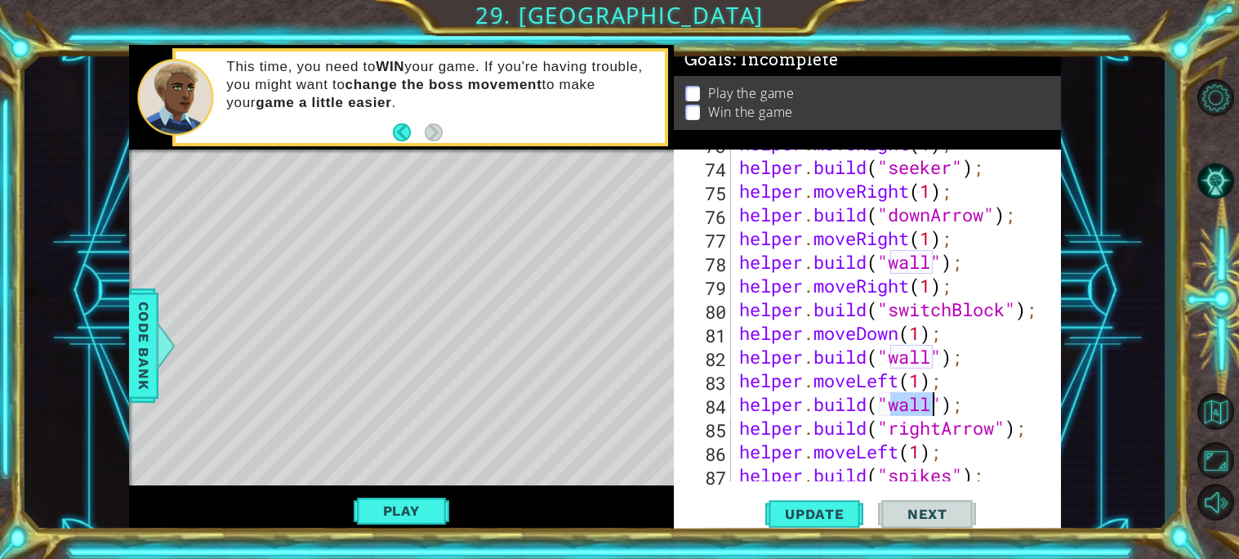
type textarea "helper"
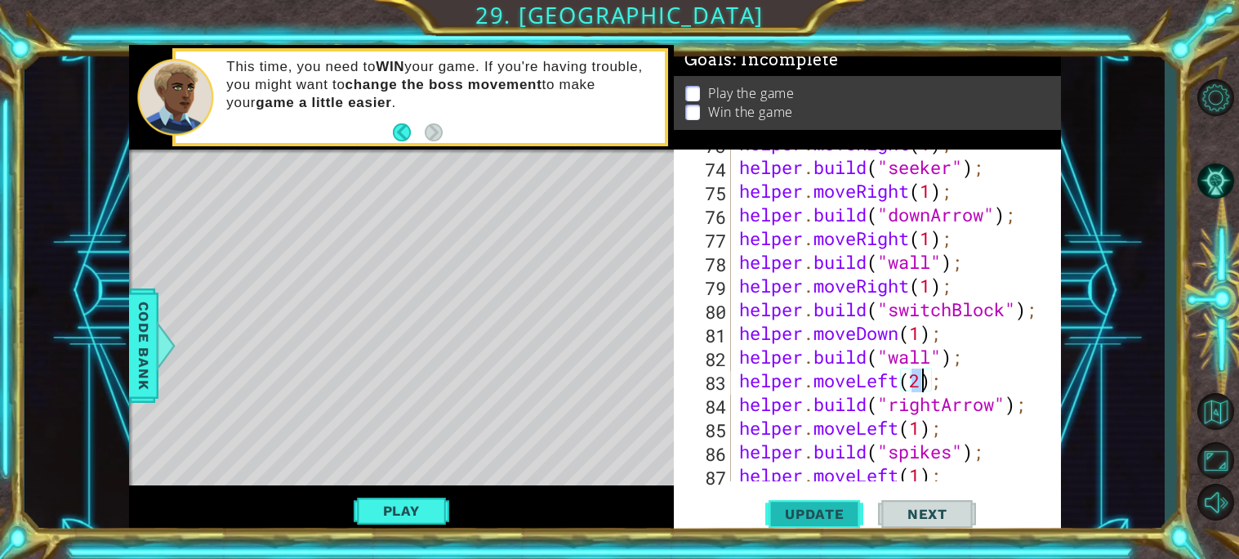
click at [780, 519] on span "Update" at bounding box center [815, 514] width 92 height 16
type textarea "helper.moveLeft(1);"
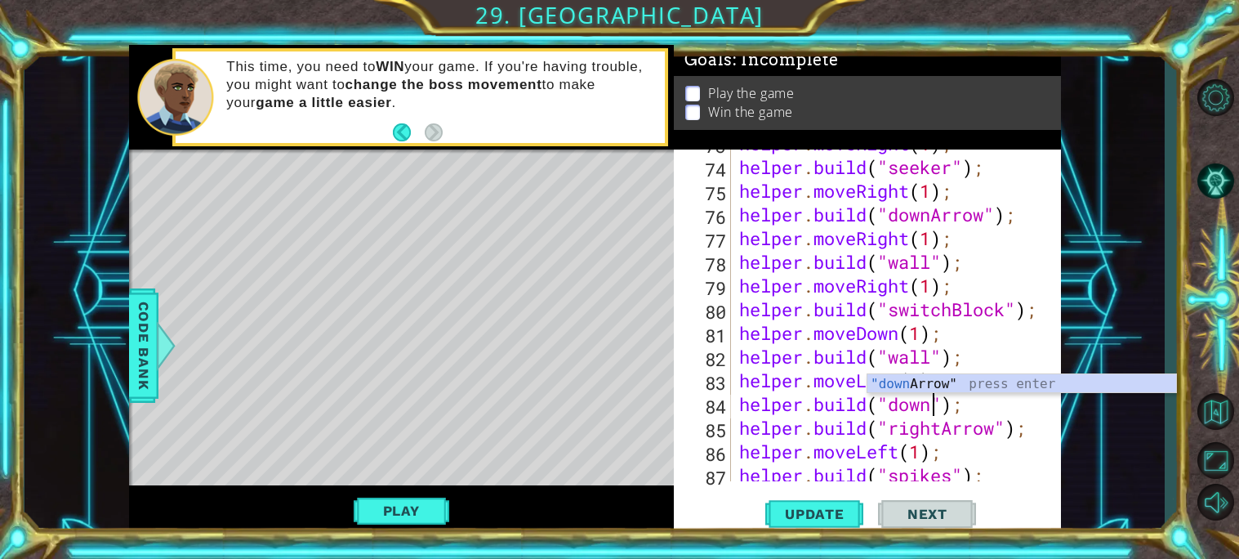
scroll to position [0, 9]
type textarea "[DOMAIN_NAME]("downArrow");"
click at [925, 377] on div ""downArrow " press enter" at bounding box center [1022, 403] width 309 height 59
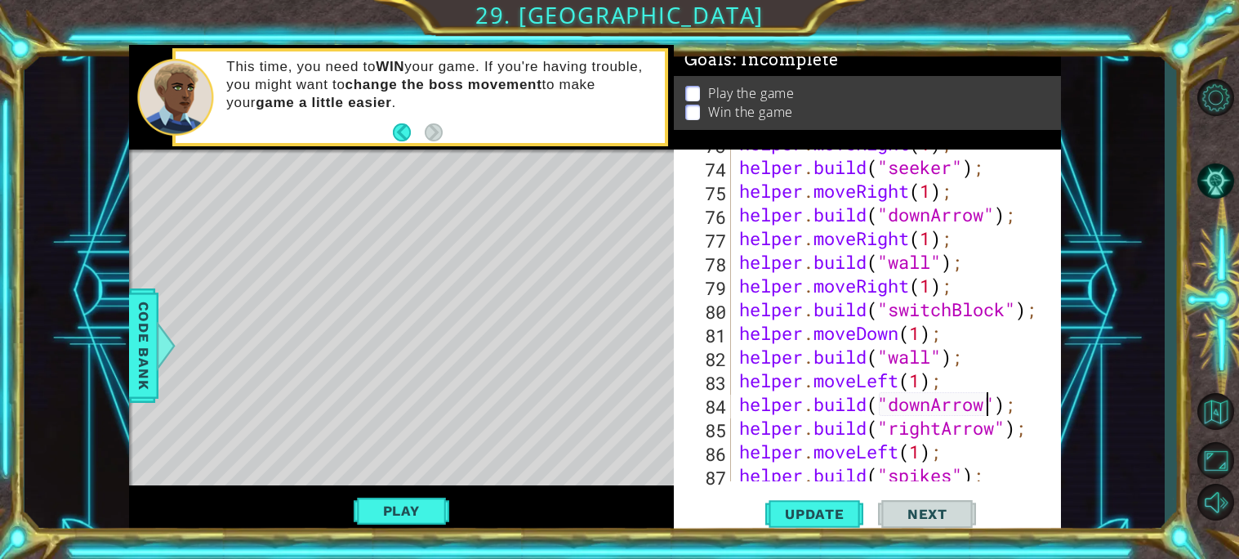
click at [1026, 412] on div "helper . moveRight ( 1 ) ; helper . build ( "seeker" ) ; helper . moveRight ( 1…" at bounding box center [900, 321] width 329 height 379
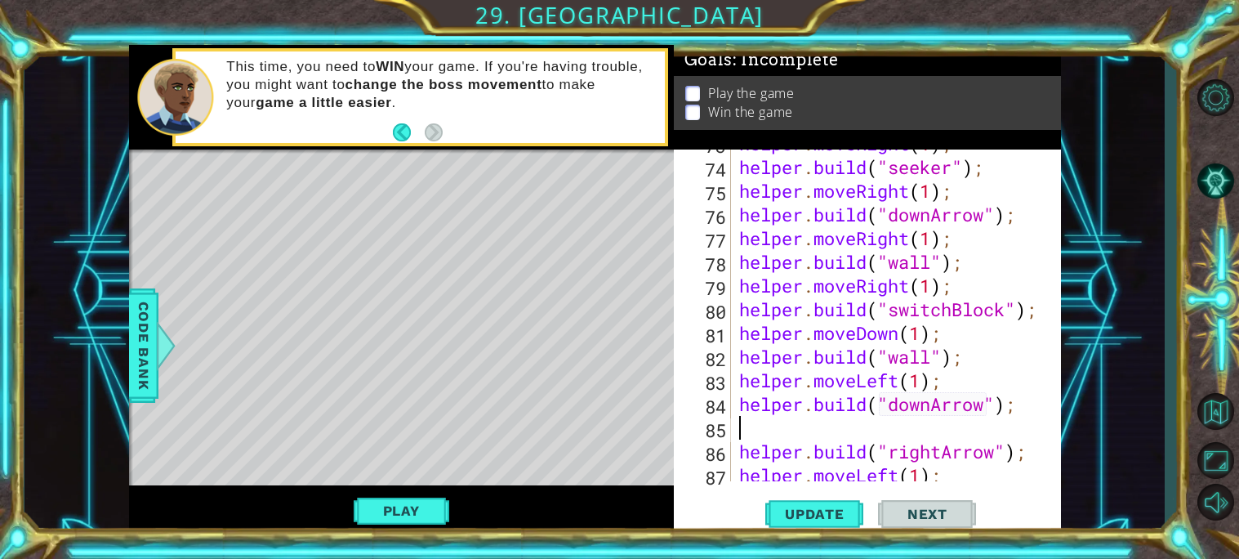
scroll to position [0, 0]
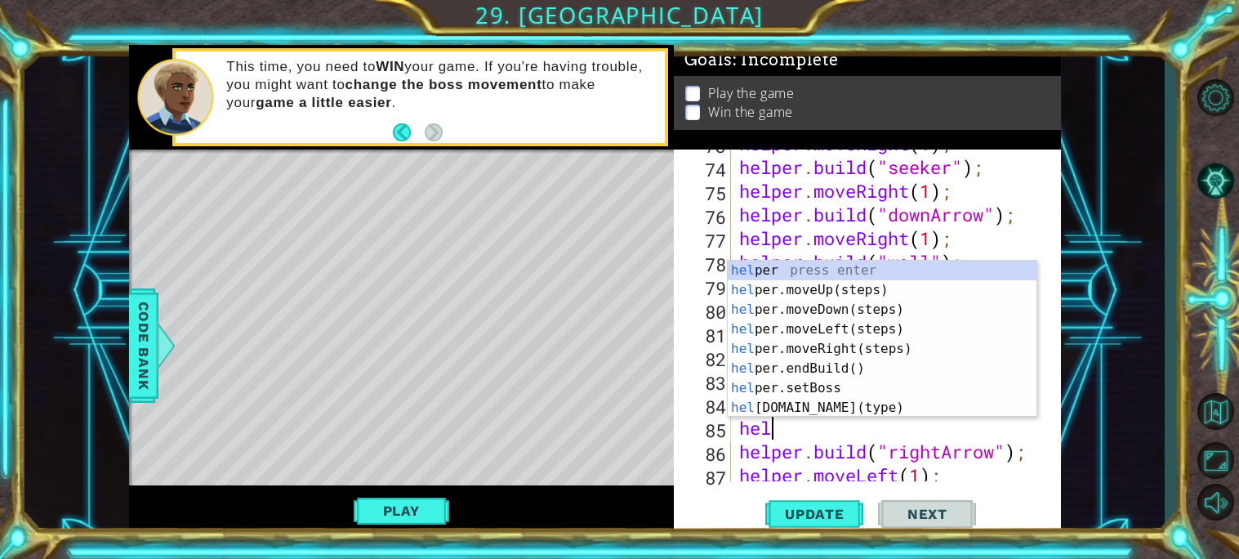
type textarea "helper"
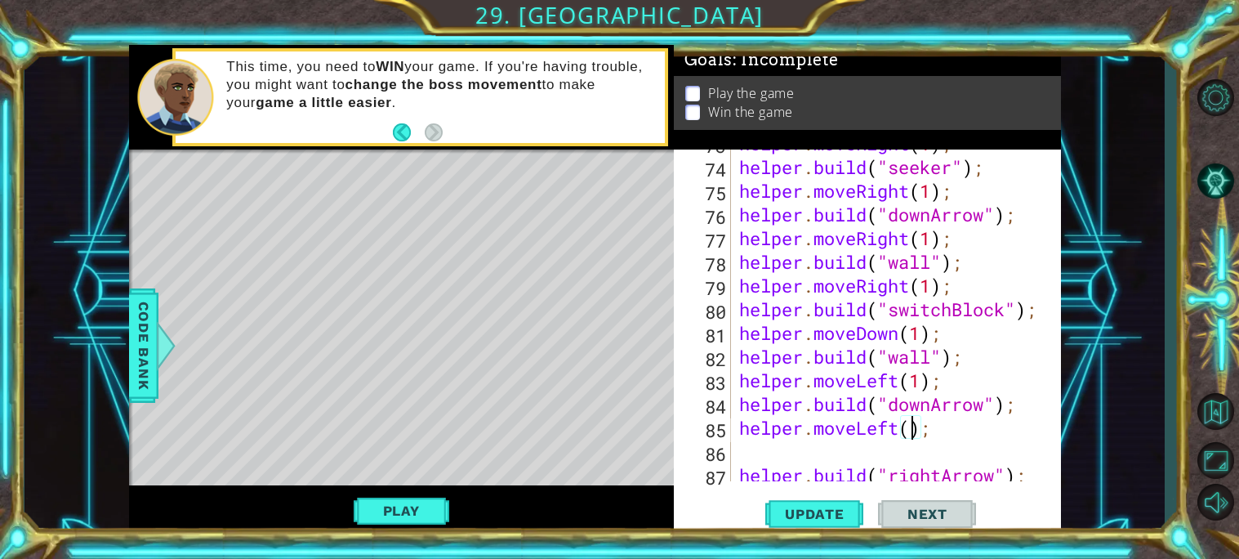
type textarea "helper.moveLeft(1);"
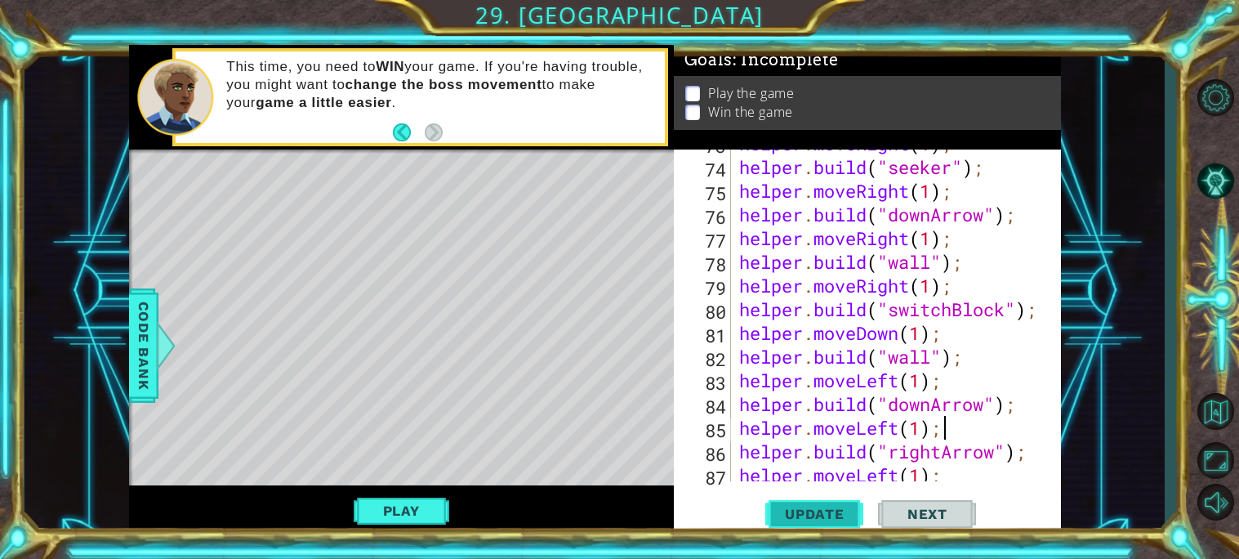
click at [799, 511] on span "Update" at bounding box center [815, 514] width 92 height 16
click at [435, 504] on button "Play" at bounding box center [402, 510] width 96 height 31
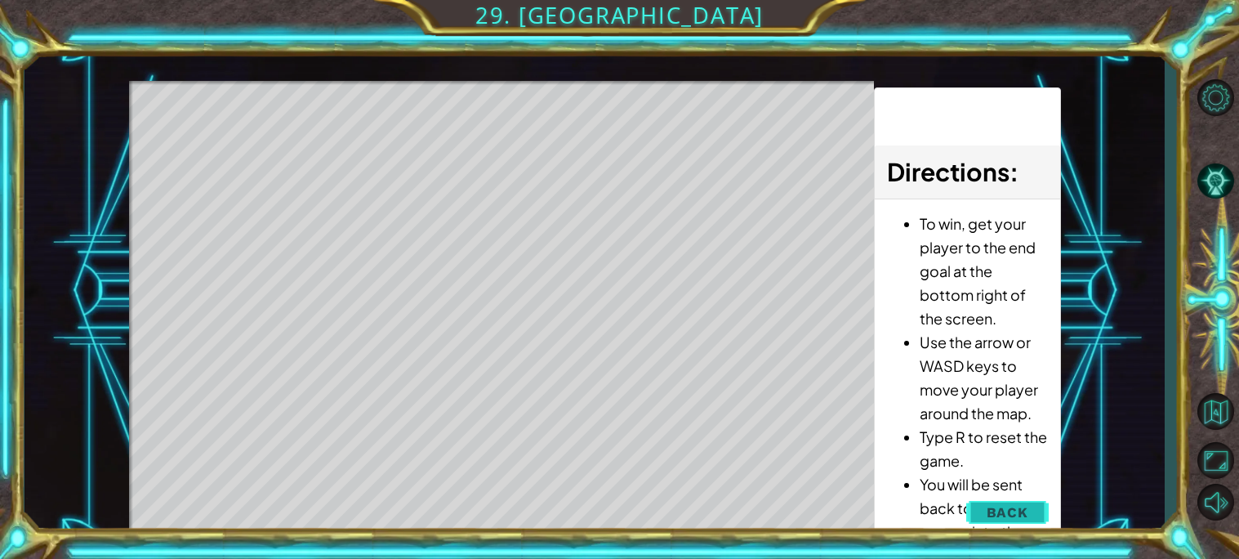
click at [987, 518] on span "Back" at bounding box center [1008, 512] width 42 height 16
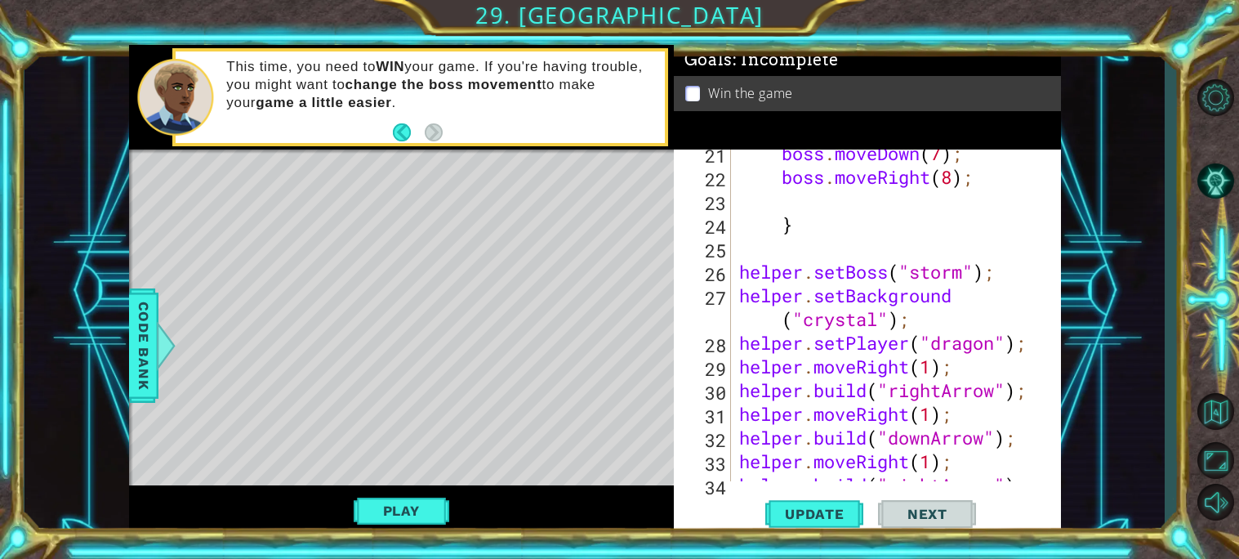
scroll to position [510, 0]
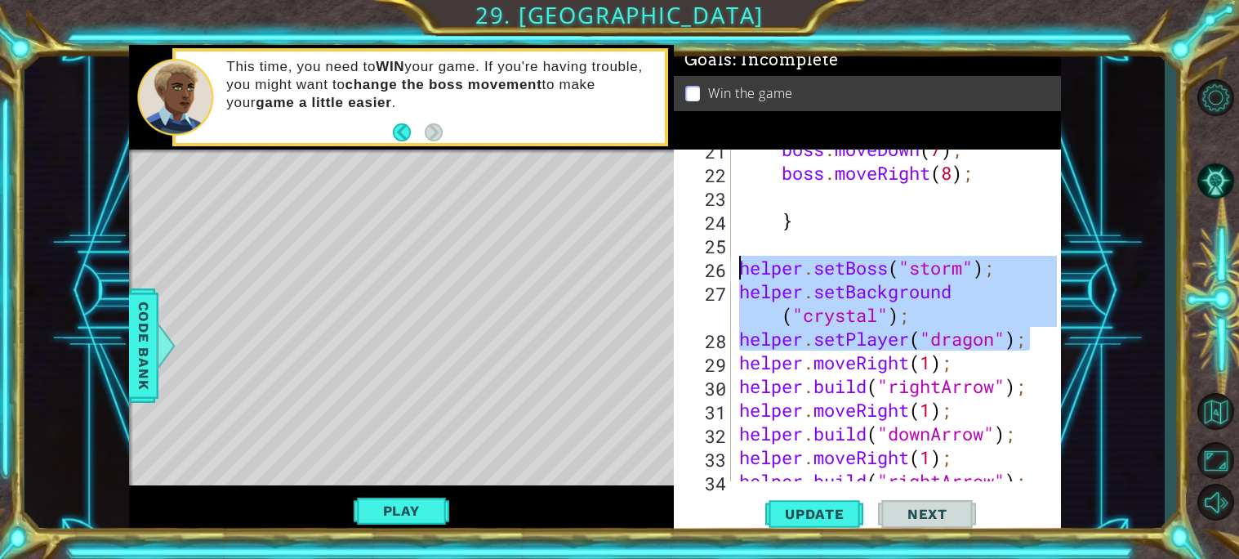
drag, startPoint x: 1034, startPoint y: 338, endPoint x: 741, endPoint y: 274, distance: 300.3
click at [741, 274] on div "boss . moveDown ( 7 ) ; boss . moveRight ( 8 ) ; } helper . setBoss ( "storm" )…" at bounding box center [900, 326] width 329 height 379
type textarea "helper.setBoss("storm"); helper.setBackground("crystal");"
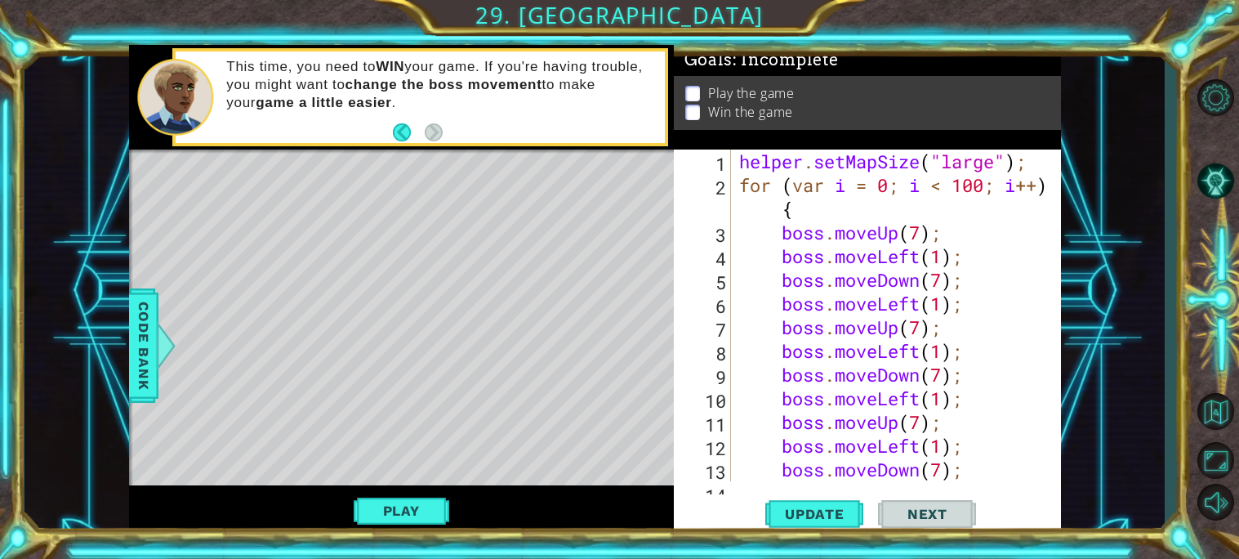
scroll to position [0, 0]
click at [1026, 163] on div "helper . setMapSize ( "large" ) ; for ( var i = 0 ; i < 100 ; i ++ ) { boss . m…" at bounding box center [900, 338] width 329 height 379
type textarea "helper.setMapSize("large");"
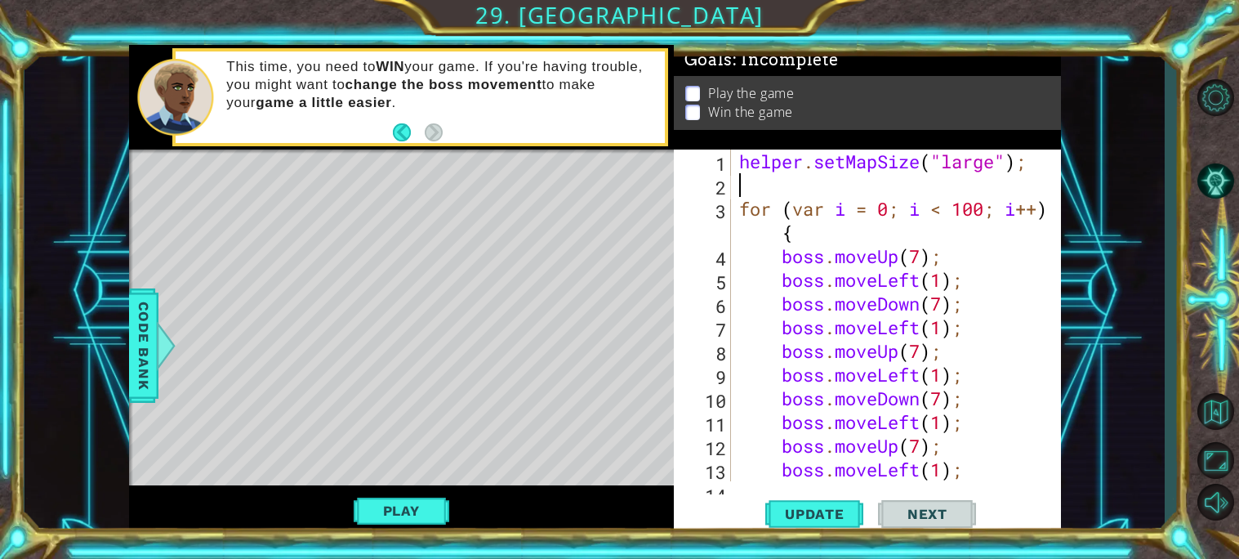
paste textarea "helper.setPlayer("dragon");"
type textarea "helper.setPlayer("dragon");"
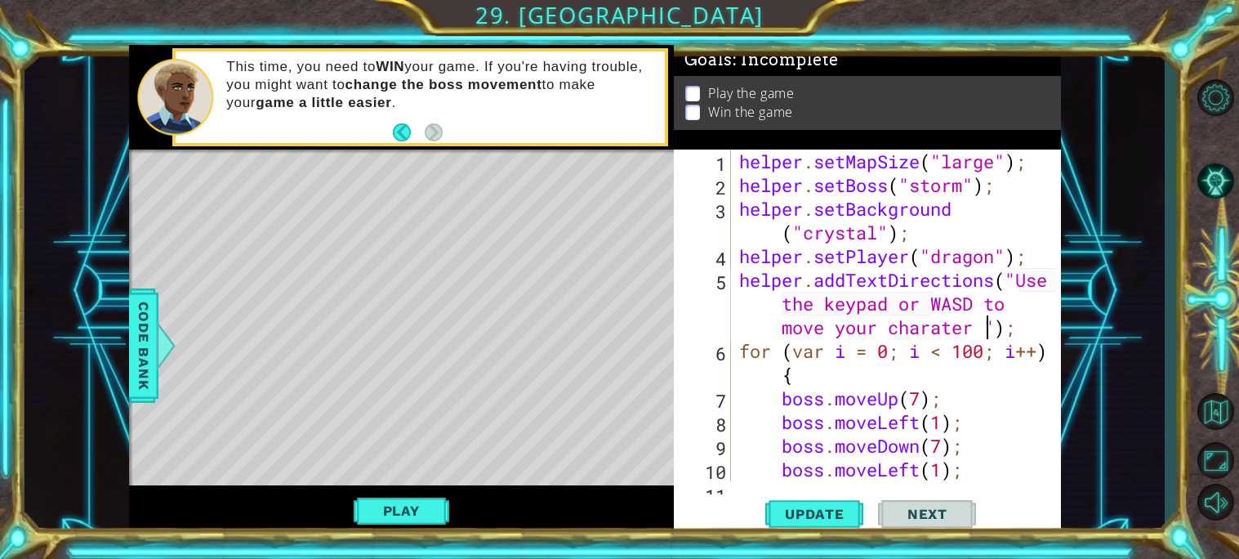
scroll to position [0, 35]
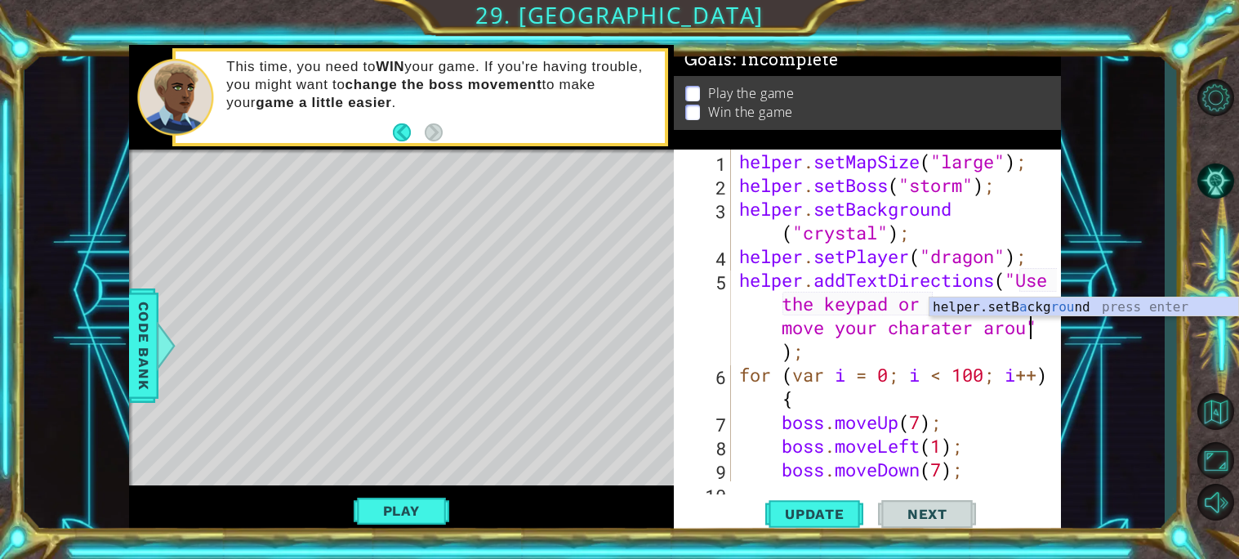
type textarea "helper.addTextDirections("Use the keypad or WASD to move your charater around");"
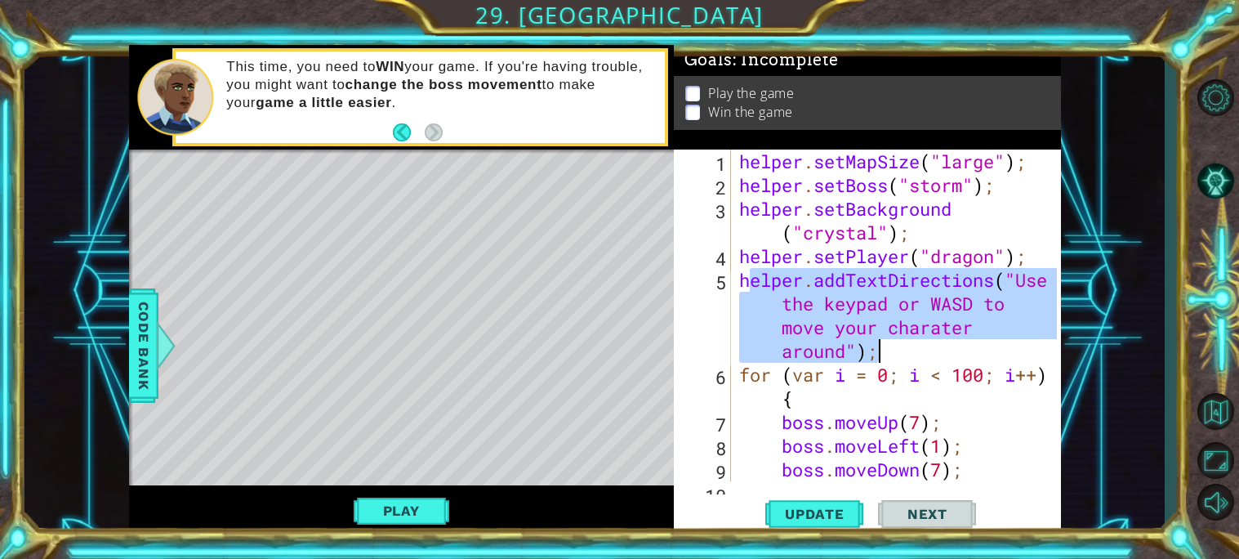
drag, startPoint x: 745, startPoint y: 275, endPoint x: 993, endPoint y: 362, distance: 263.0
click at [993, 362] on div "helper . setMapSize ( "large" ) ; helper . setBoss ( "storm" ) ; helper . setBa…" at bounding box center [900, 338] width 329 height 379
click at [743, 278] on div "helper . setMapSize ( "large" ) ; helper . setBoss ( "storm" ) ; helper . setBa…" at bounding box center [900, 338] width 329 height 379
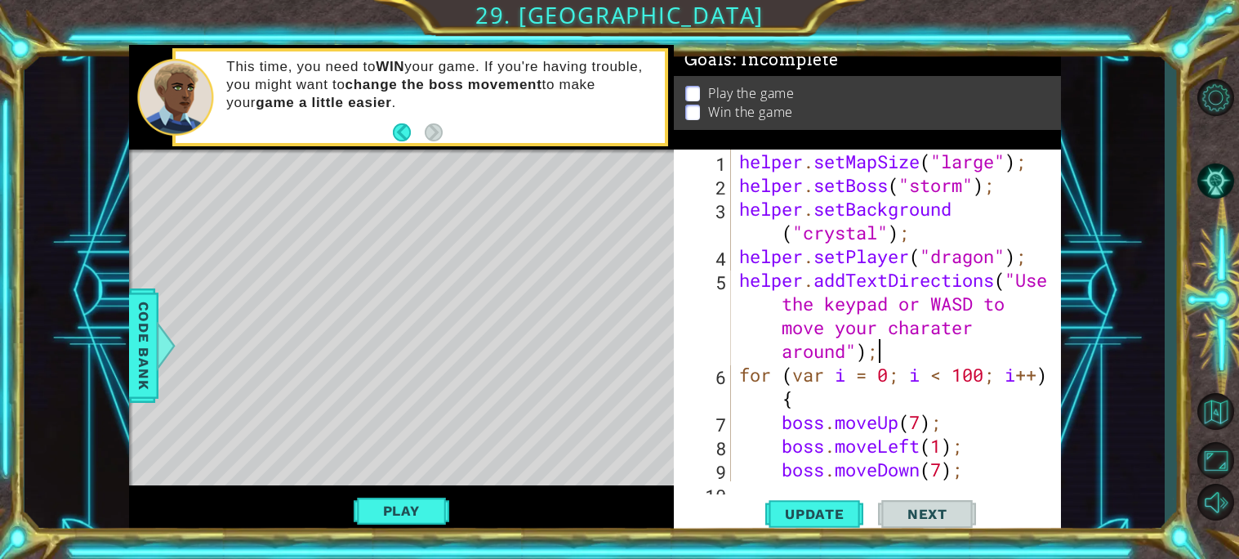
click at [900, 361] on div "helper . setMapSize ( "large" ) ; helper . setBoss ( "storm" ) ; helper . setBa…" at bounding box center [900, 338] width 329 height 379
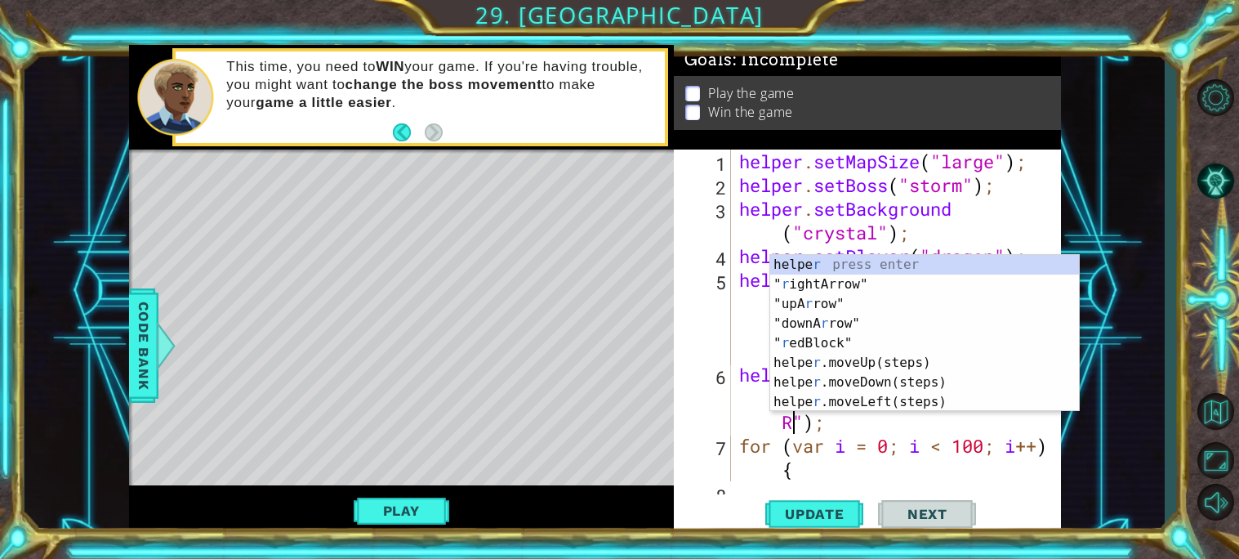
scroll to position [0, 27]
click at [736, 409] on div "helper . setMapSize ( "large" ) ; helper . setBoss ( "storm" ) ; helper . setBa…" at bounding box center [900, 338] width 329 height 379
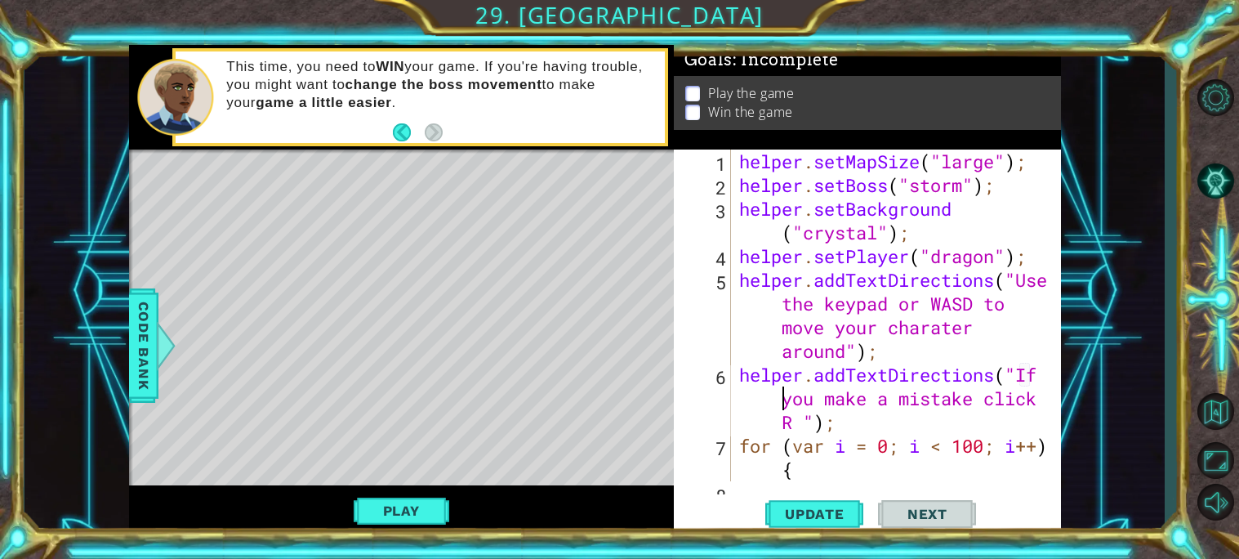
click at [795, 426] on div "helper . setMapSize ( "large" ) ; helper . setBoss ( "storm" ) ; helper . setBa…" at bounding box center [900, 338] width 329 height 379
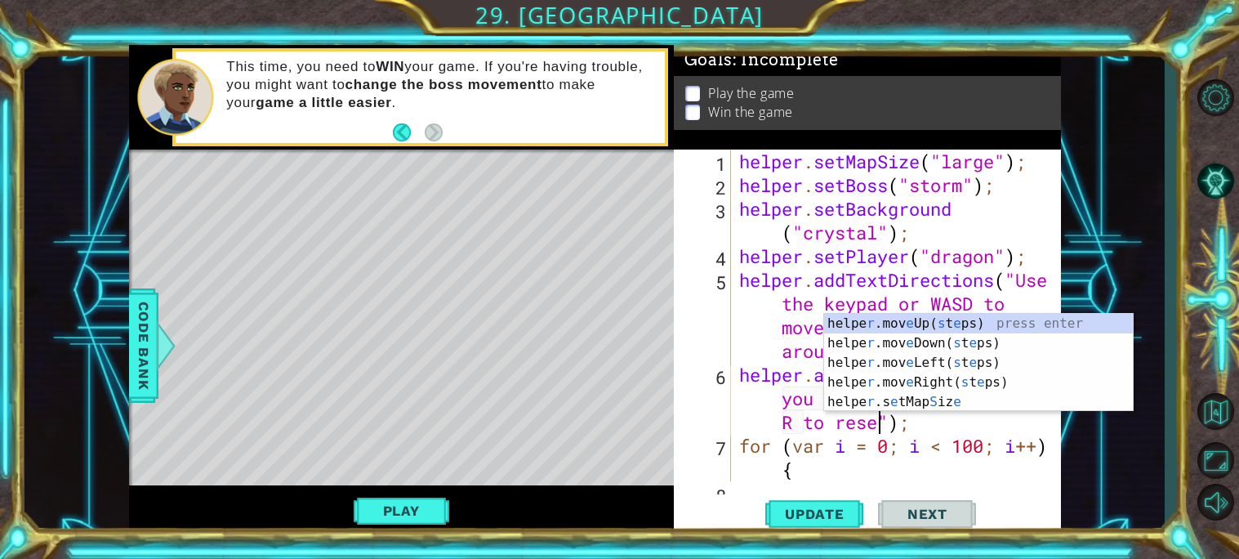
scroll to position [0, 30]
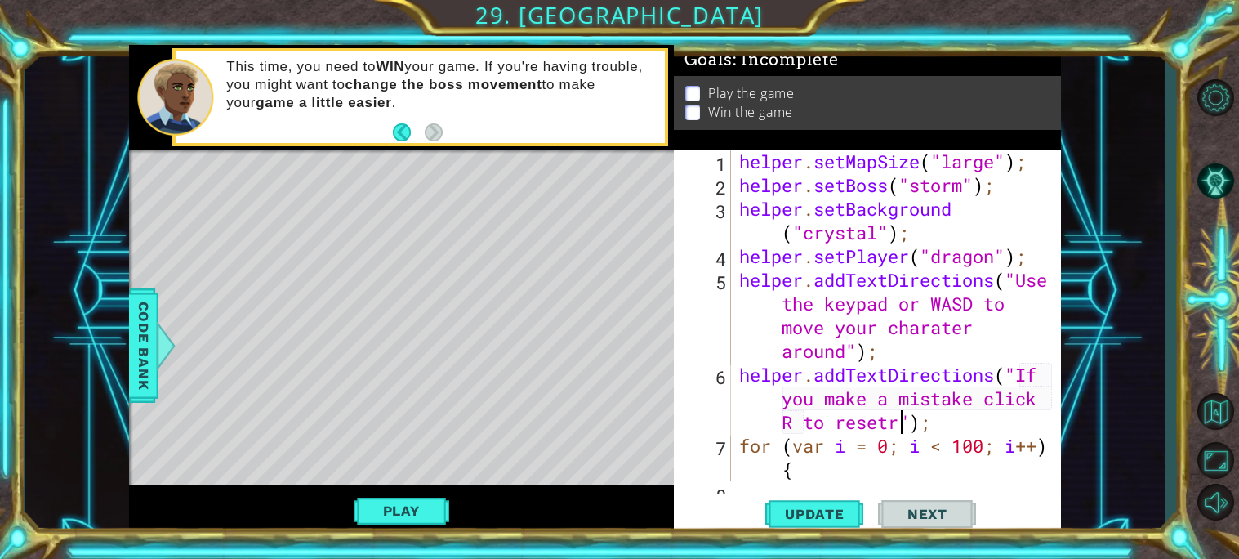
type textarea "helper.addTextDirections("If you make a mistake click R to reset");"
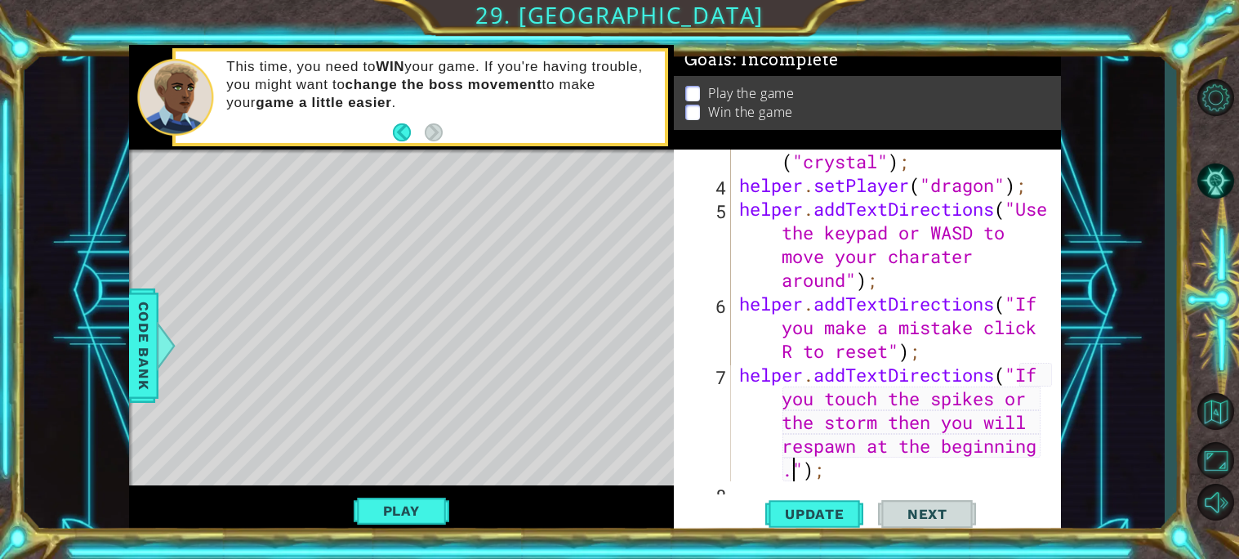
scroll to position [70, 0]
type textarea "helper.addTextDirections("If you touch the spikes or the storm then you will re…"
click at [845, 513] on span "Update" at bounding box center [815, 514] width 92 height 16
click at [420, 504] on button "Play" at bounding box center [402, 510] width 96 height 31
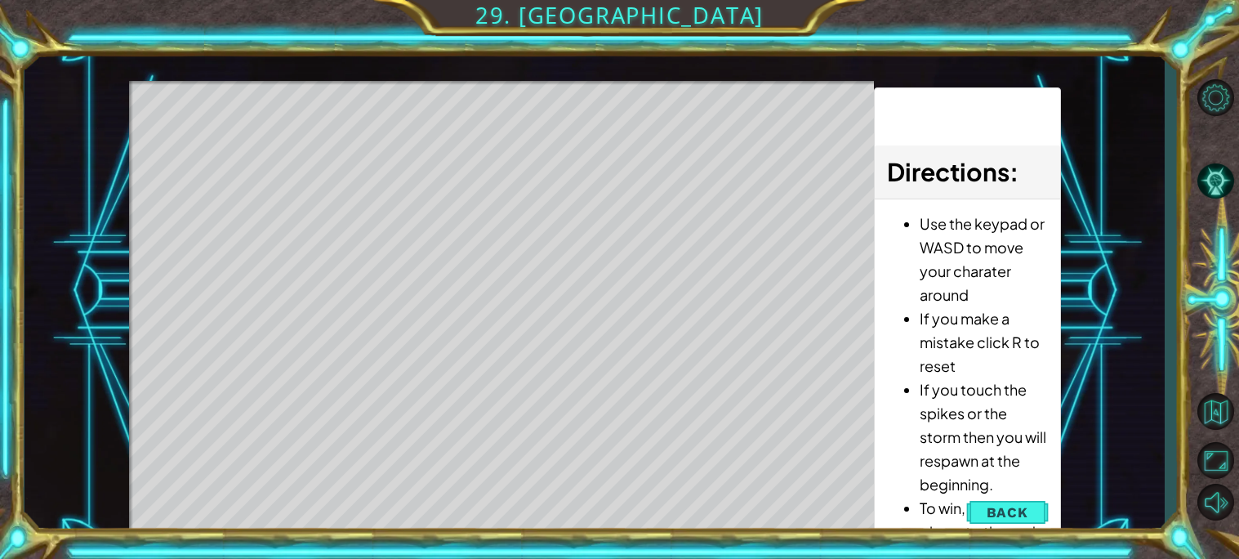
drag, startPoint x: 1001, startPoint y: 442, endPoint x: 1019, endPoint y: 283, distance: 160.3
click at [1019, 283] on ul "Use the keypad or WASD to move your charater around If you make a mistake click…" at bounding box center [967, 543] width 160 height 663
click at [991, 512] on span "Back" at bounding box center [1008, 512] width 42 height 16
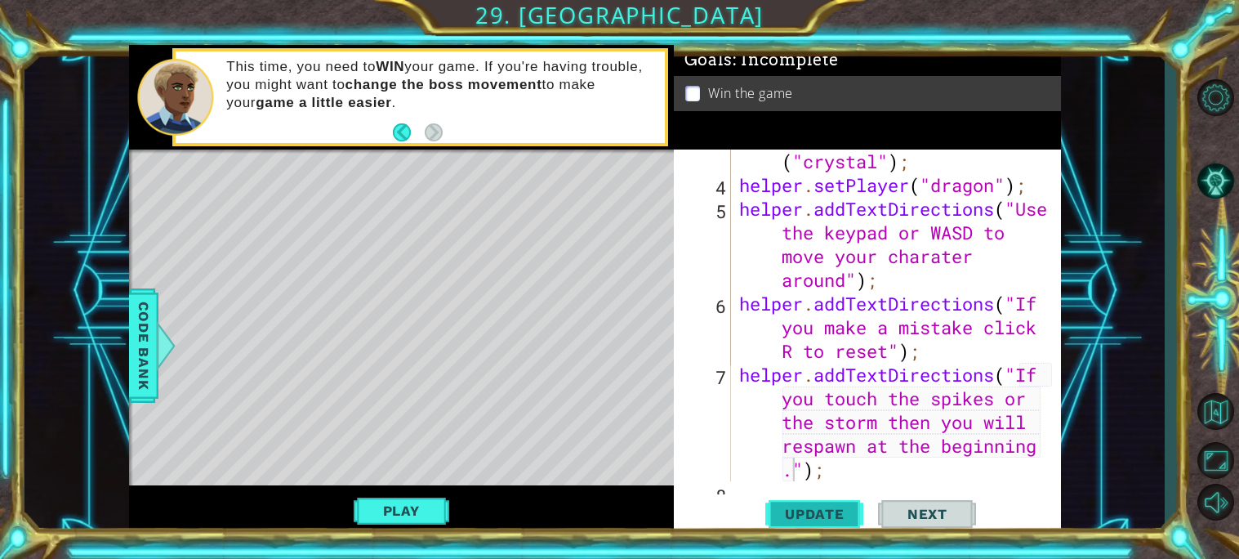
click at [782, 517] on span "Update" at bounding box center [815, 514] width 92 height 16
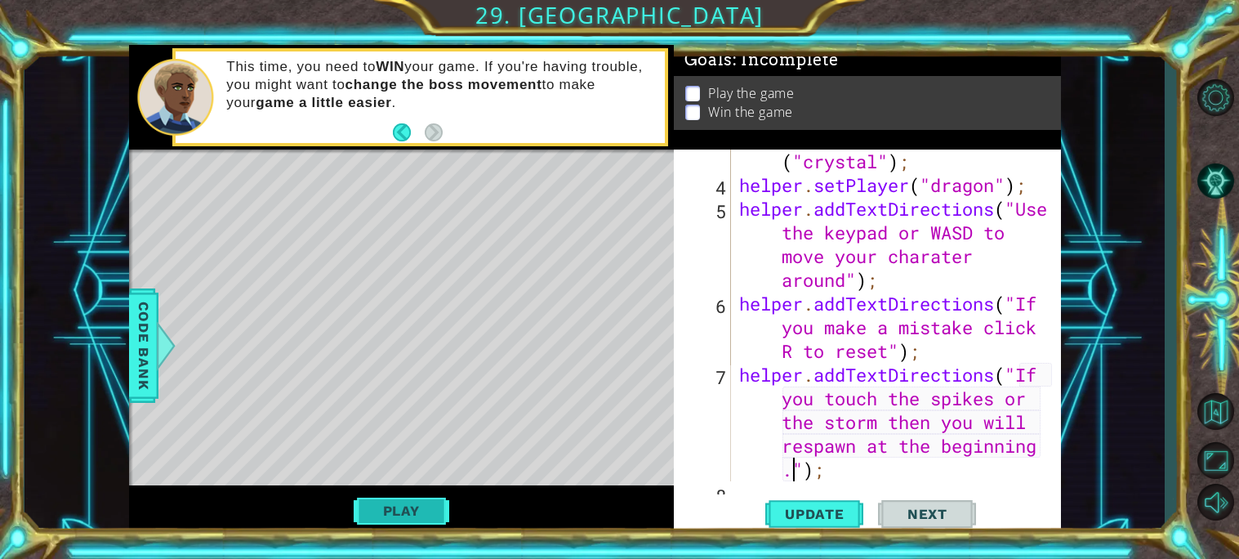
click at [381, 514] on button "Play" at bounding box center [402, 510] width 96 height 31
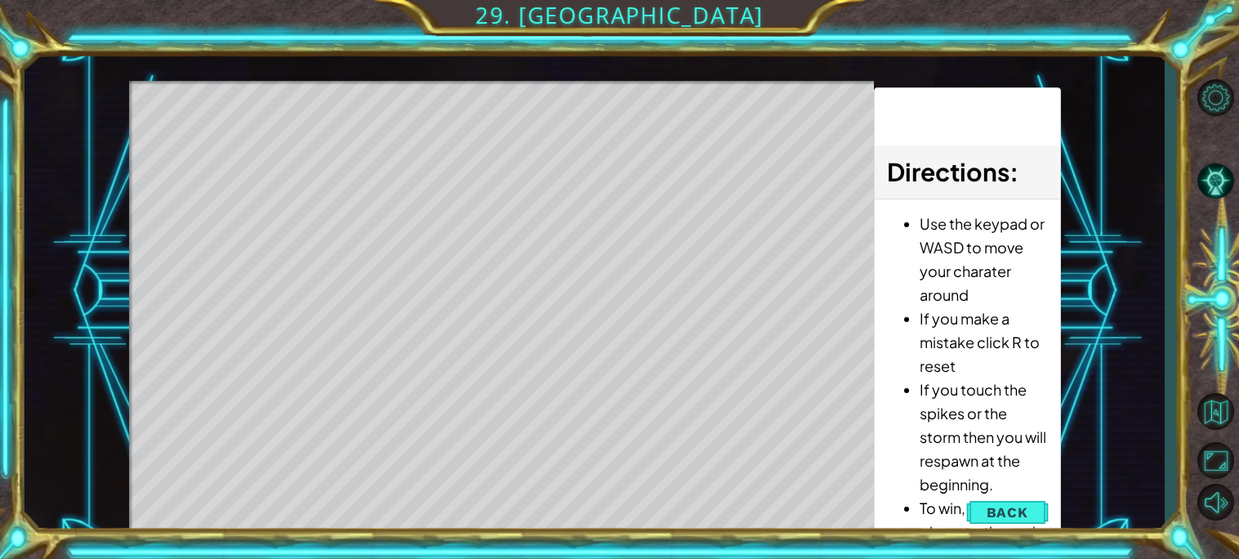
click at [960, 419] on li "If you touch the spikes or the storm then you will respawn at the beginning." at bounding box center [983, 436] width 127 height 118
drag, startPoint x: 1217, startPoint y: 297, endPoint x: 1129, endPoint y: 230, distance: 110.8
click at [1129, 230] on div "1 ההההההההההההההההההההההההההההההההההההההההההההההההההההההההההההההההההההההההההההה…" at bounding box center [619, 279] width 1239 height 559
